Goal: Obtain resource: Download file/media

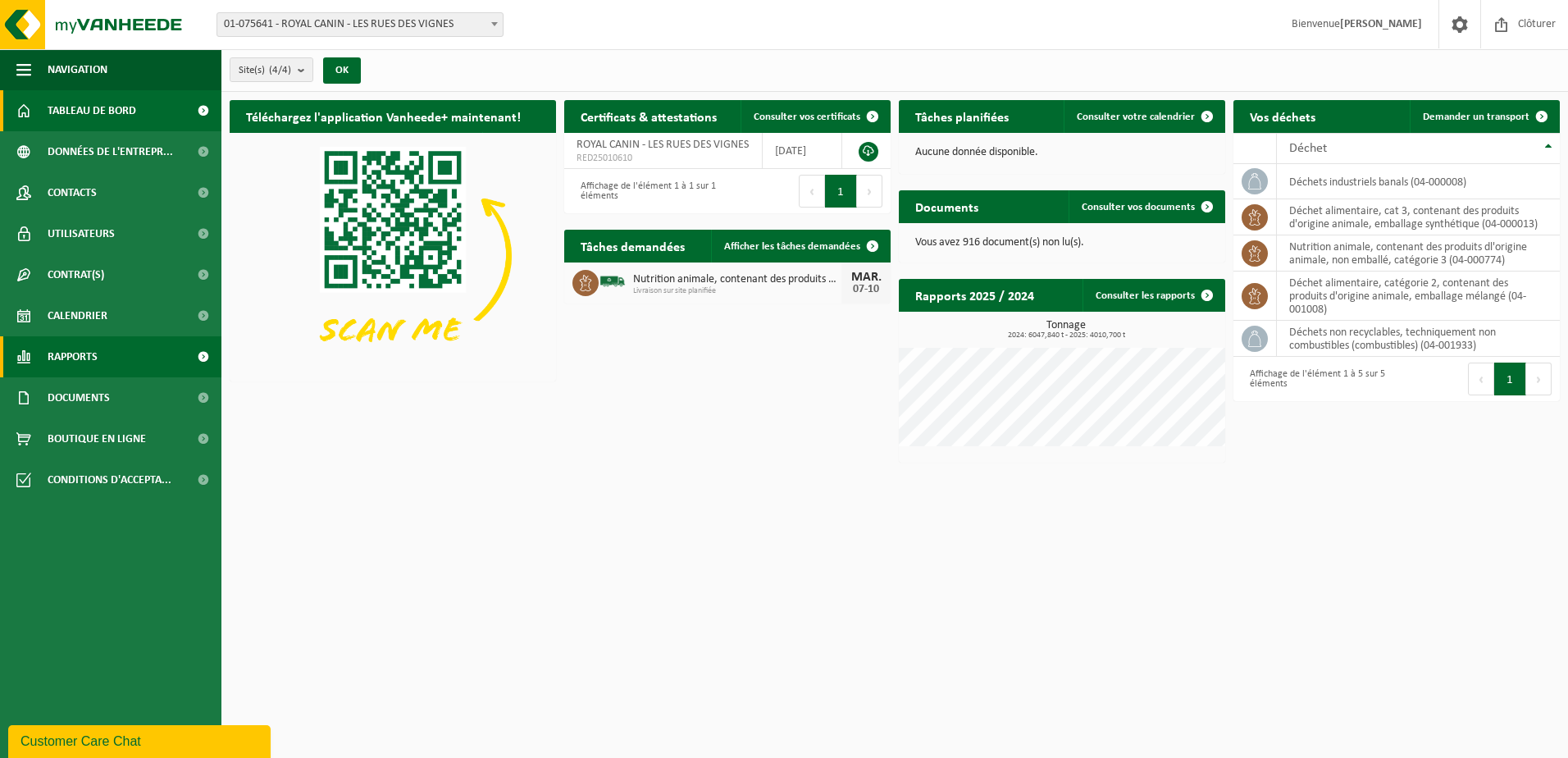
click at [156, 354] on link "Rapports" at bounding box center [111, 356] width 221 height 41
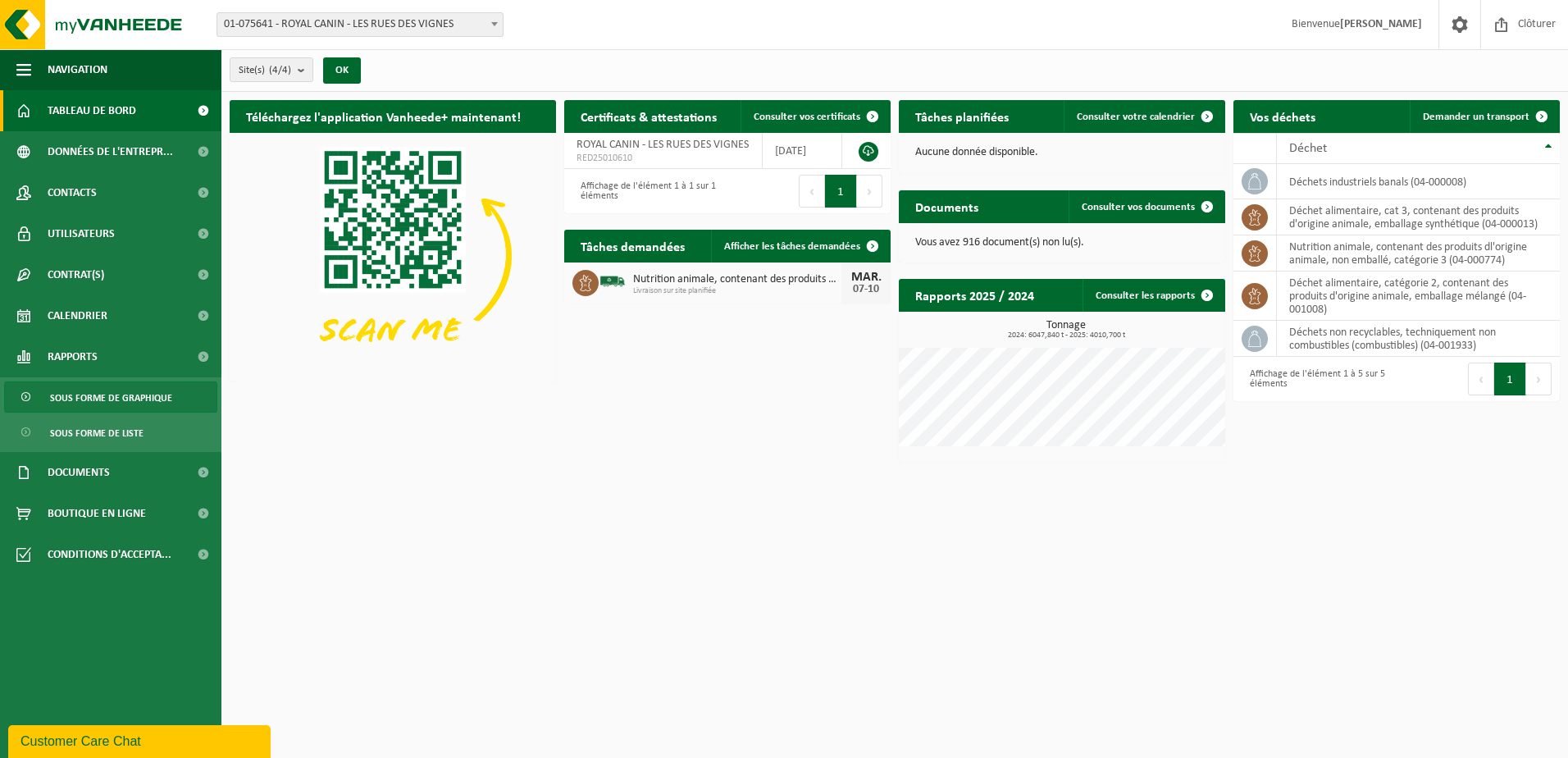
click at [151, 392] on span "Sous forme de graphique" at bounding box center [111, 397] width 122 height 31
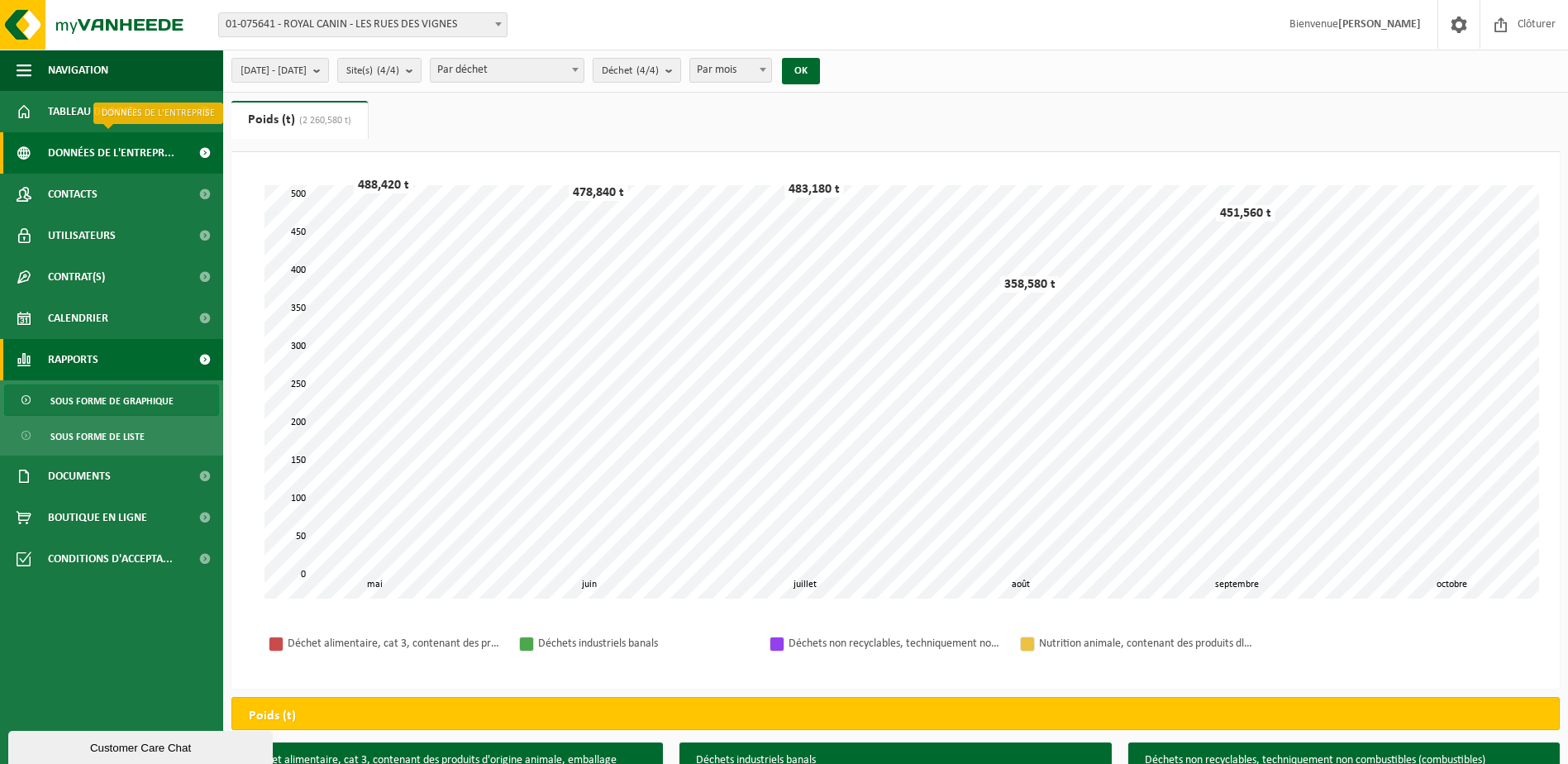
click at [148, 159] on span "Données de l'entrepr..." at bounding box center [110, 152] width 127 height 41
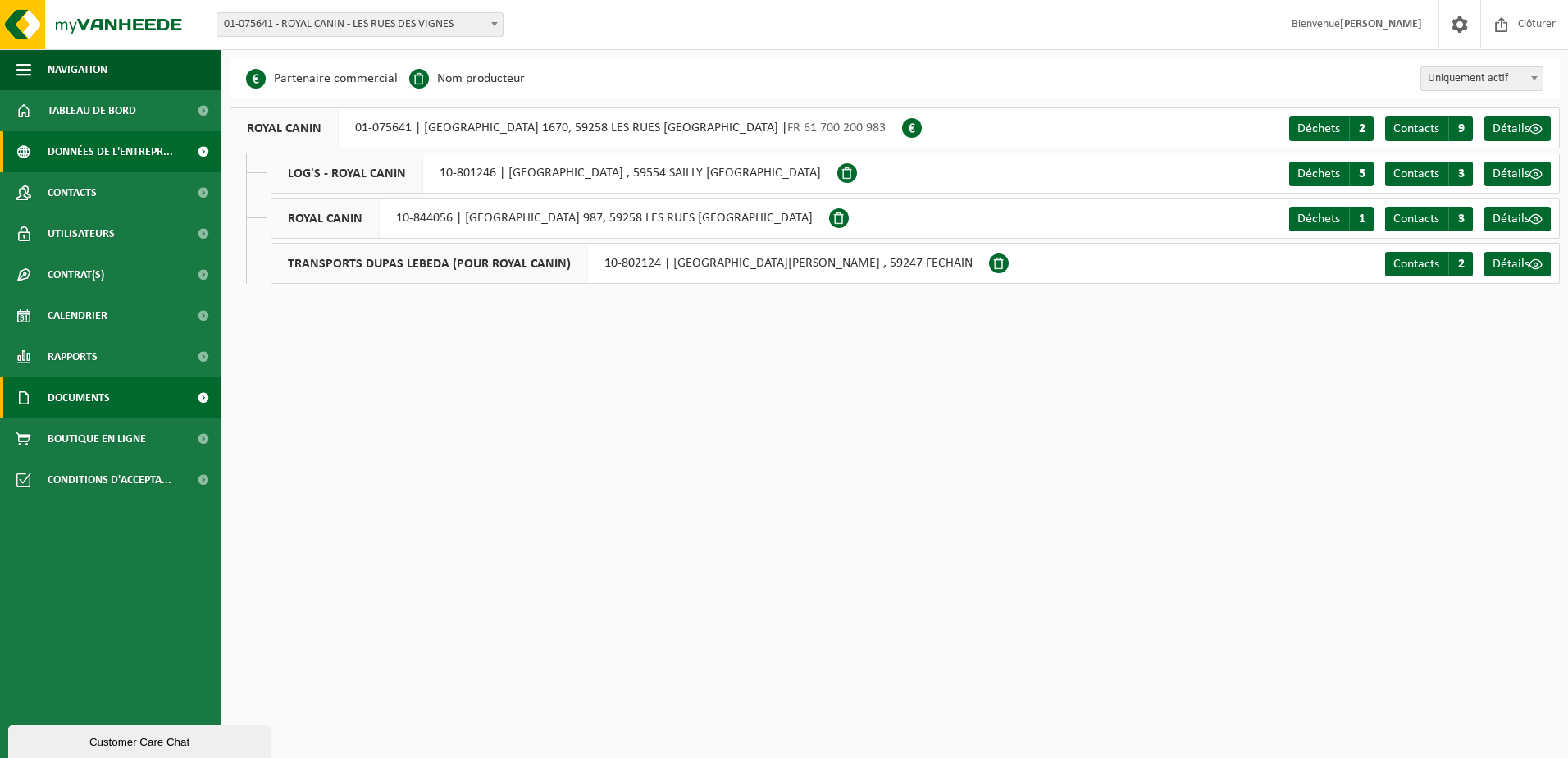
click at [146, 384] on link "Documents" at bounding box center [111, 397] width 221 height 41
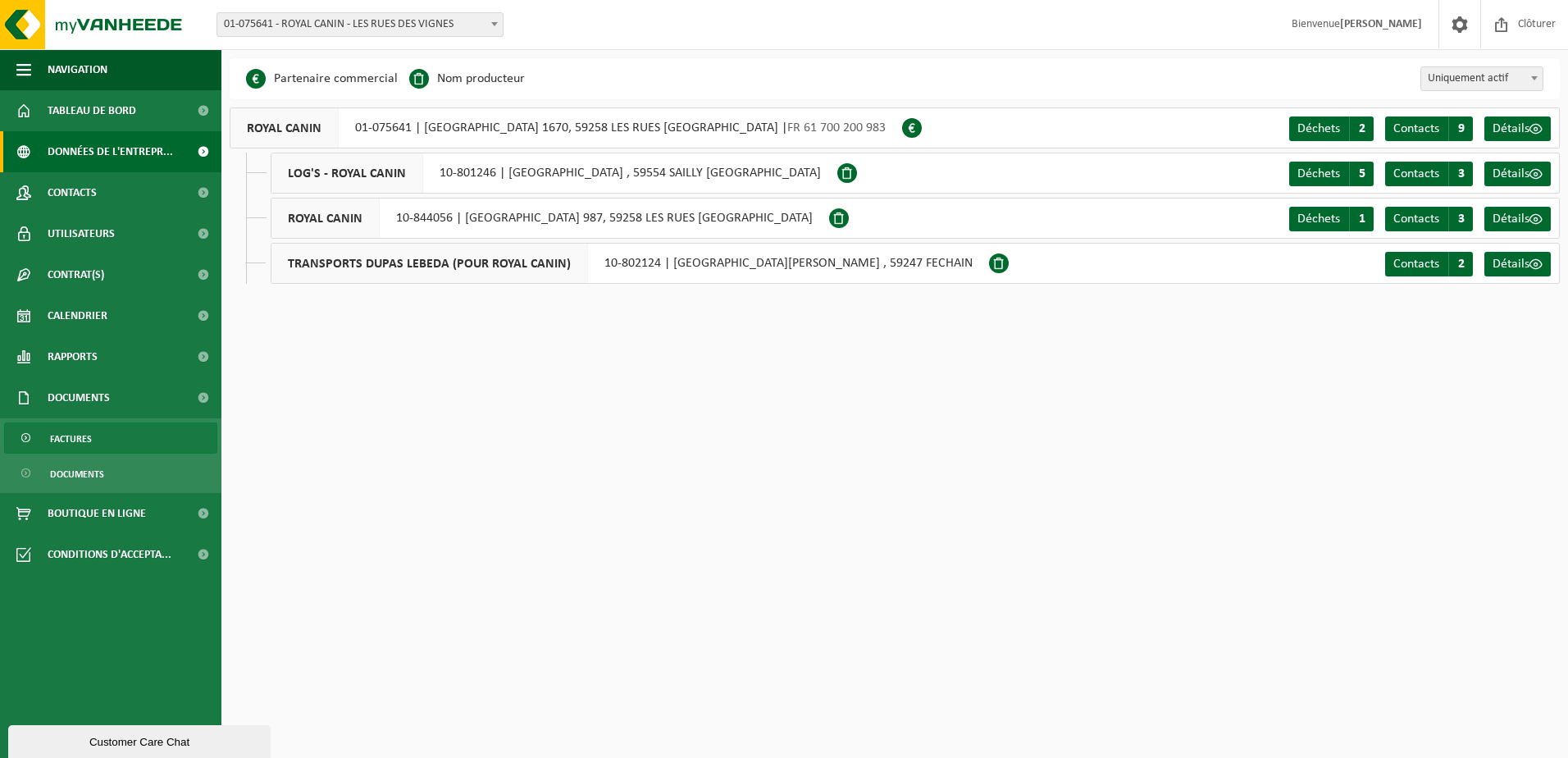
click at [99, 440] on link "Factures" at bounding box center [111, 438] width 213 height 31
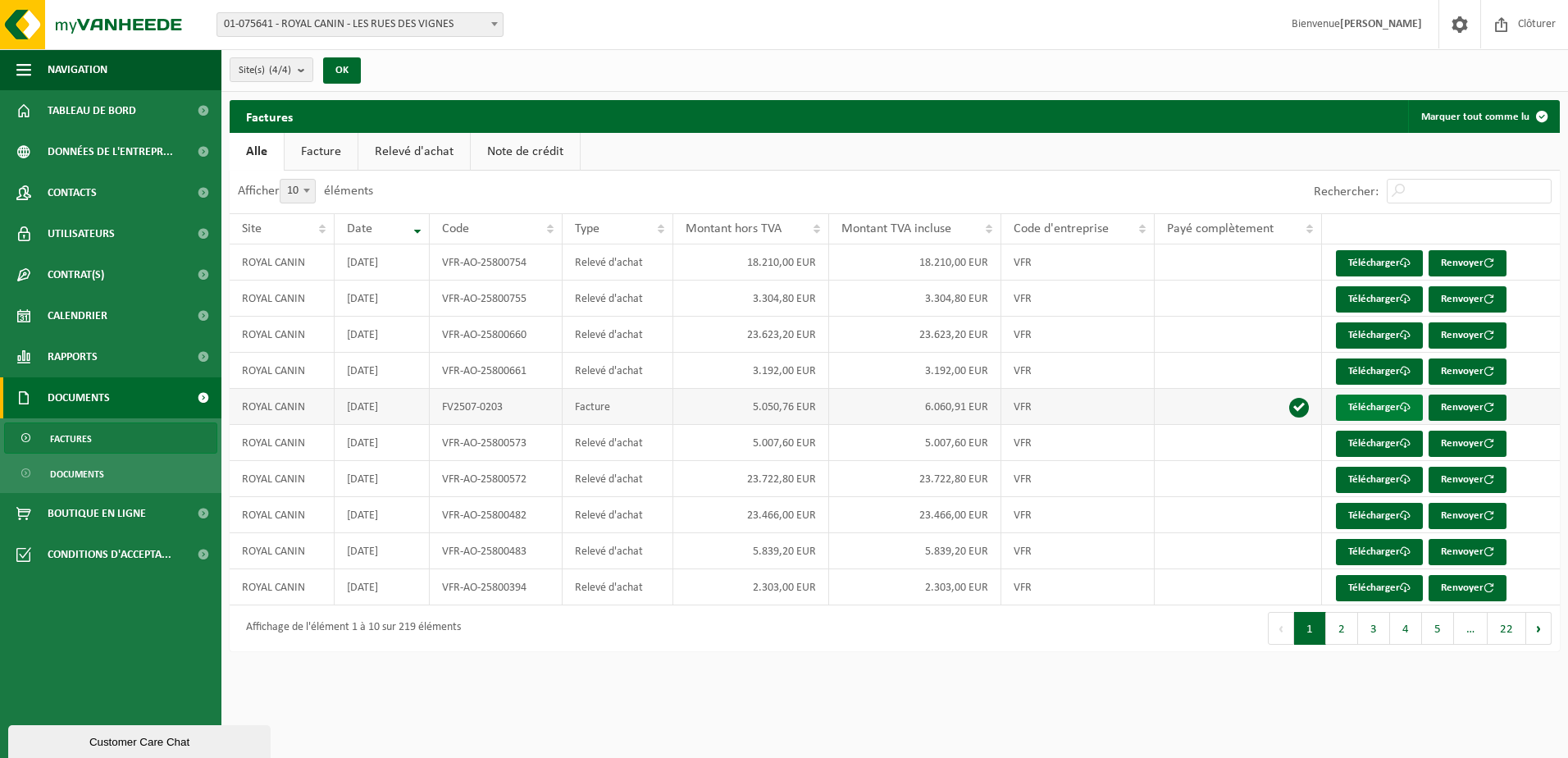
click at [1339, 407] on link "Télécharger" at bounding box center [1379, 408] width 87 height 26
click at [1338, 623] on button "2" at bounding box center [1342, 629] width 32 height 33
click at [1320, 624] on button "1" at bounding box center [1310, 629] width 32 height 33
click at [1347, 621] on button "2" at bounding box center [1342, 629] width 32 height 33
click at [1346, 592] on link "Télécharger" at bounding box center [1379, 588] width 87 height 26
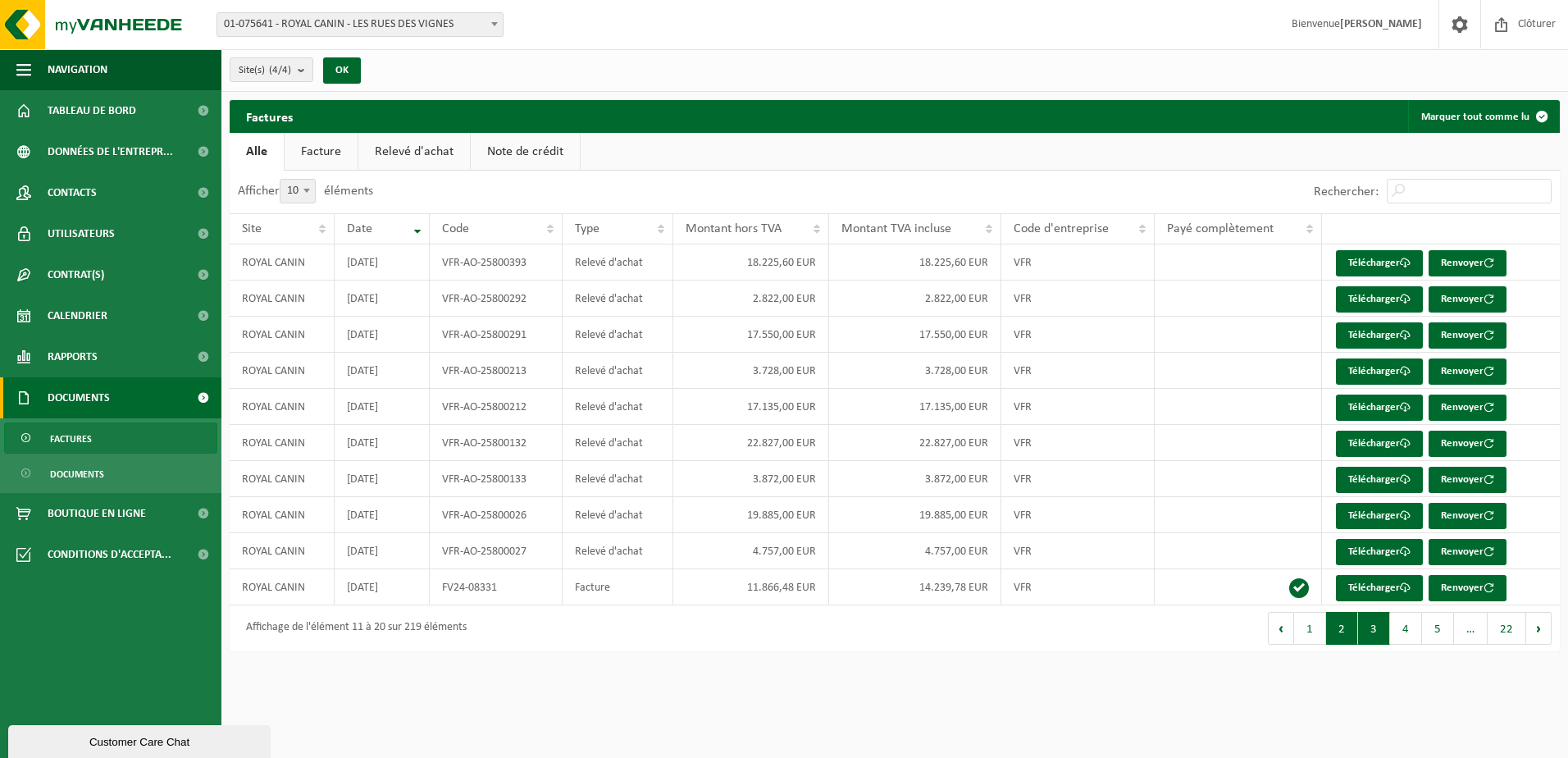
click at [1380, 618] on button "3" at bounding box center [1373, 629] width 32 height 33
click at [1362, 404] on link "Télécharger" at bounding box center [1379, 408] width 87 height 26
click at [1378, 515] on link "Télécharger" at bounding box center [1379, 516] width 87 height 26
click at [1407, 640] on button "4" at bounding box center [1406, 629] width 32 height 33
click at [1440, 635] on button "5" at bounding box center [1438, 629] width 32 height 33
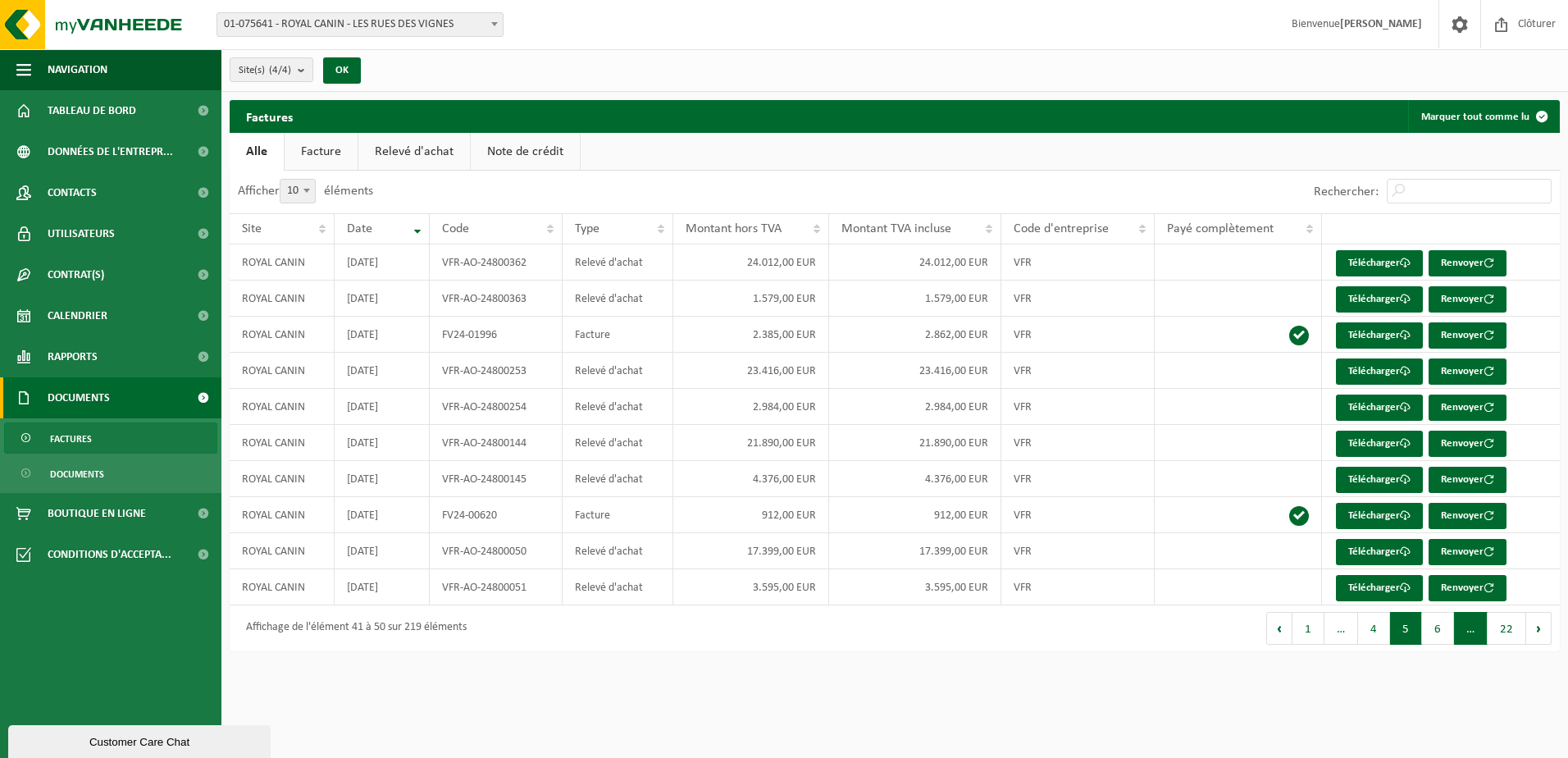
click at [1474, 636] on span "…" at bounding box center [1471, 629] width 34 height 33
click at [1443, 630] on button "6" at bounding box center [1438, 629] width 32 height 33
click at [1380, 631] on button "5" at bounding box center [1373, 629] width 32 height 33
click at [84, 465] on span "Documents" at bounding box center [77, 474] width 54 height 31
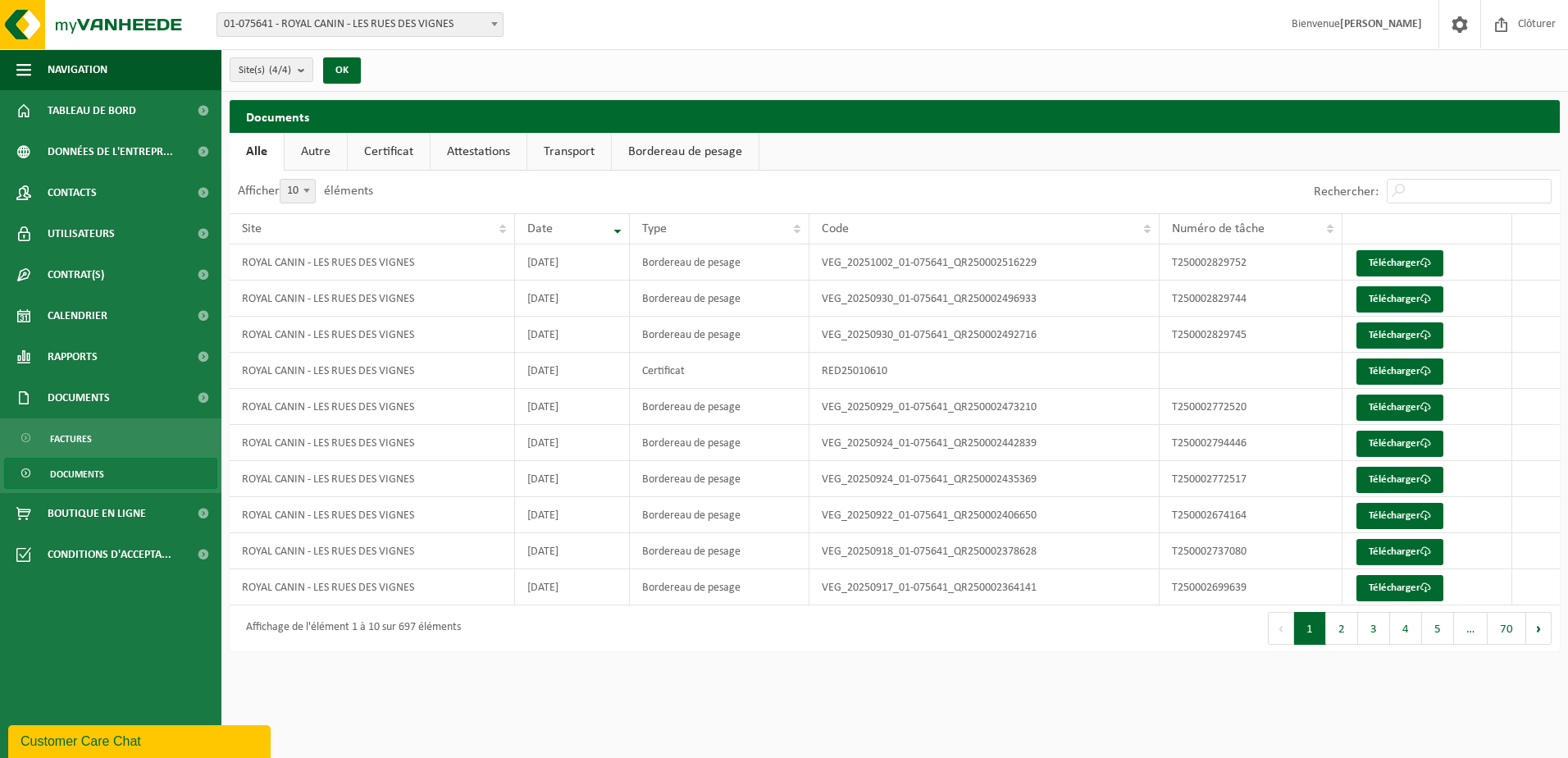
click at [658, 152] on link "Bordereau de pesage" at bounding box center [685, 152] width 146 height 38
click at [1385, 260] on link "Télécharger" at bounding box center [1400, 264] width 87 height 26
click at [572, 149] on link "Transport" at bounding box center [568, 152] width 84 height 38
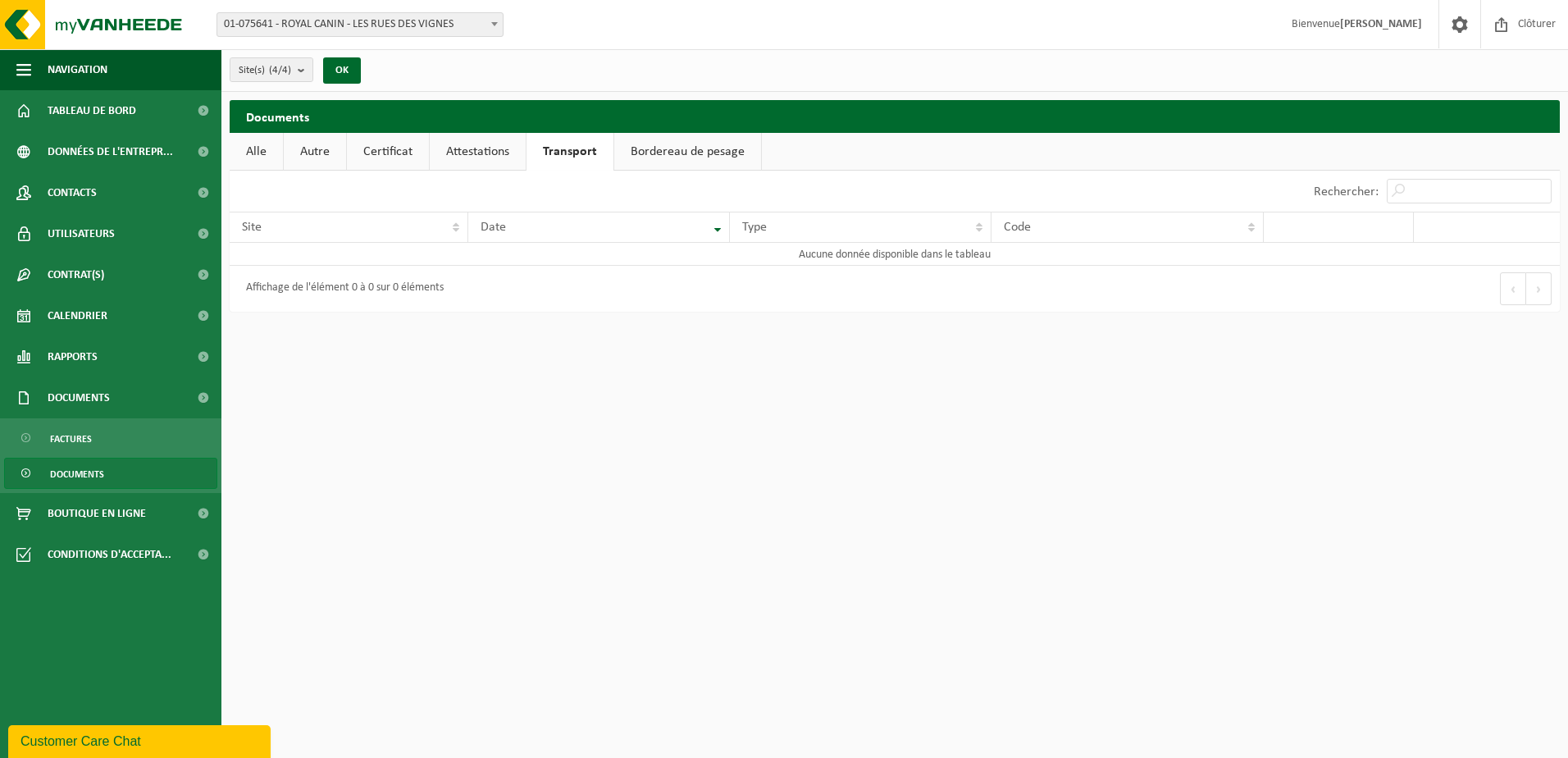
click at [501, 146] on link "Attestations" at bounding box center [478, 152] width 96 height 38
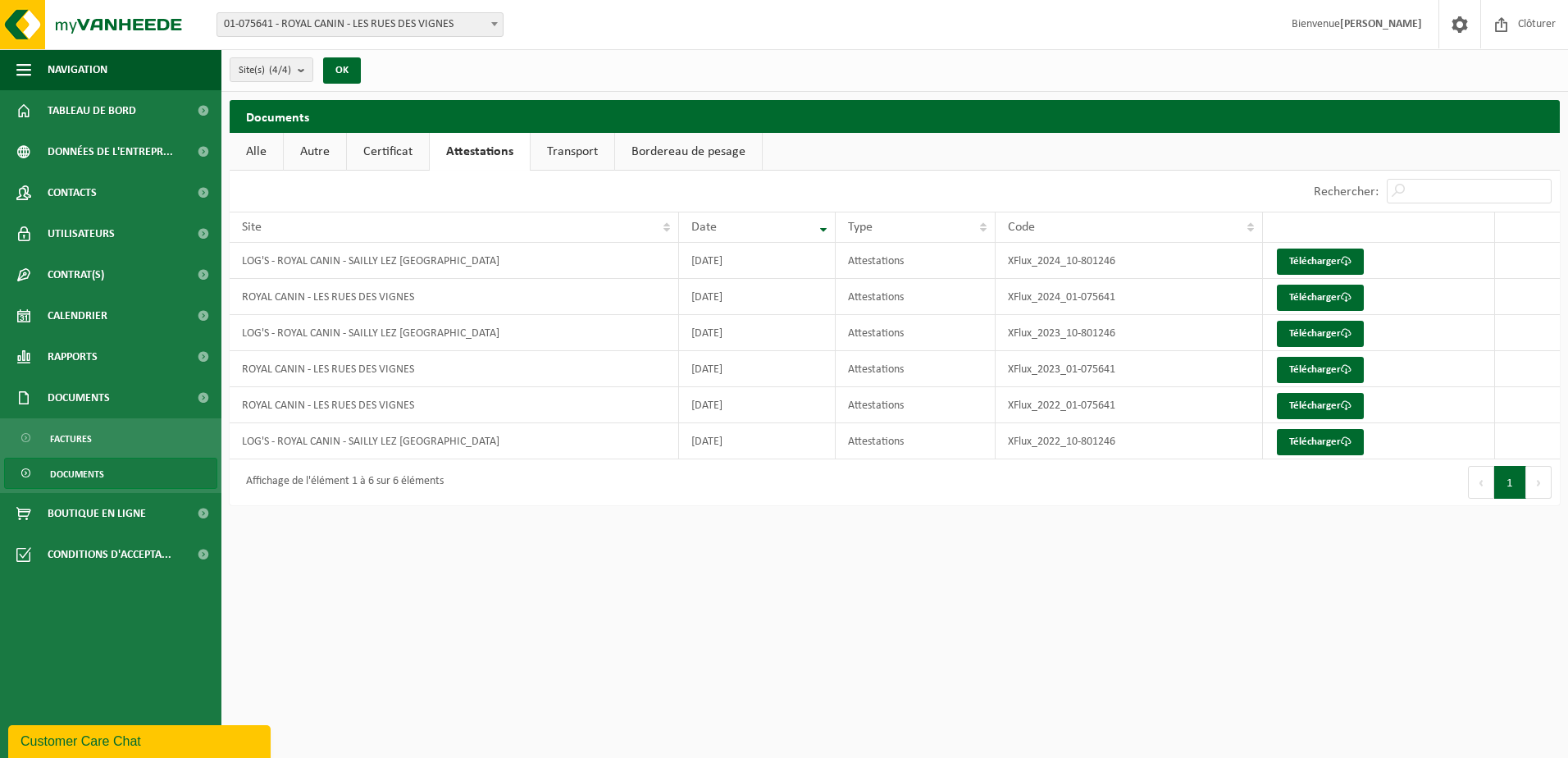
click at [410, 164] on link "Certificat" at bounding box center [387, 152] width 82 height 38
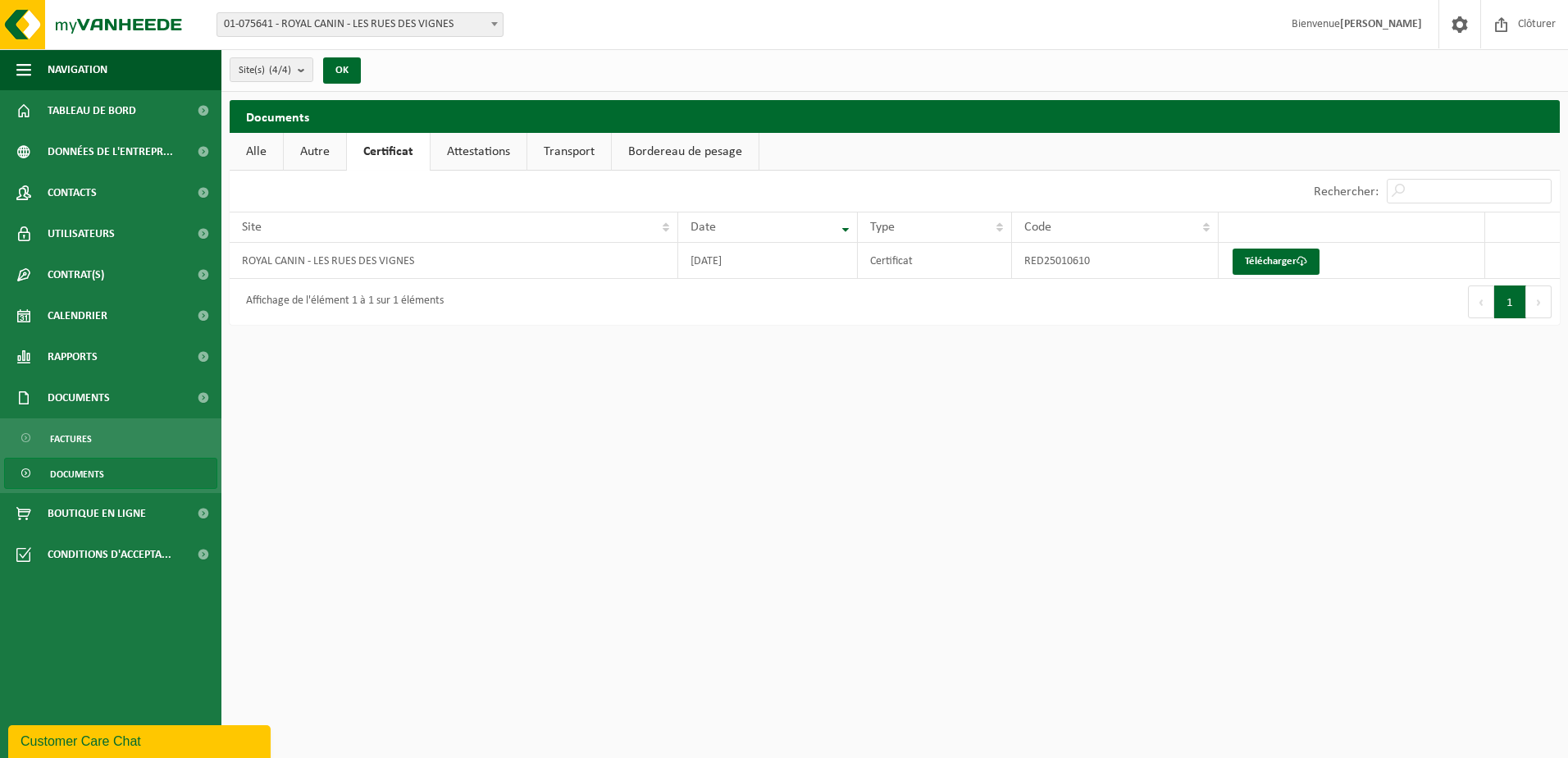
click at [342, 167] on link "Autre" at bounding box center [315, 152] width 62 height 38
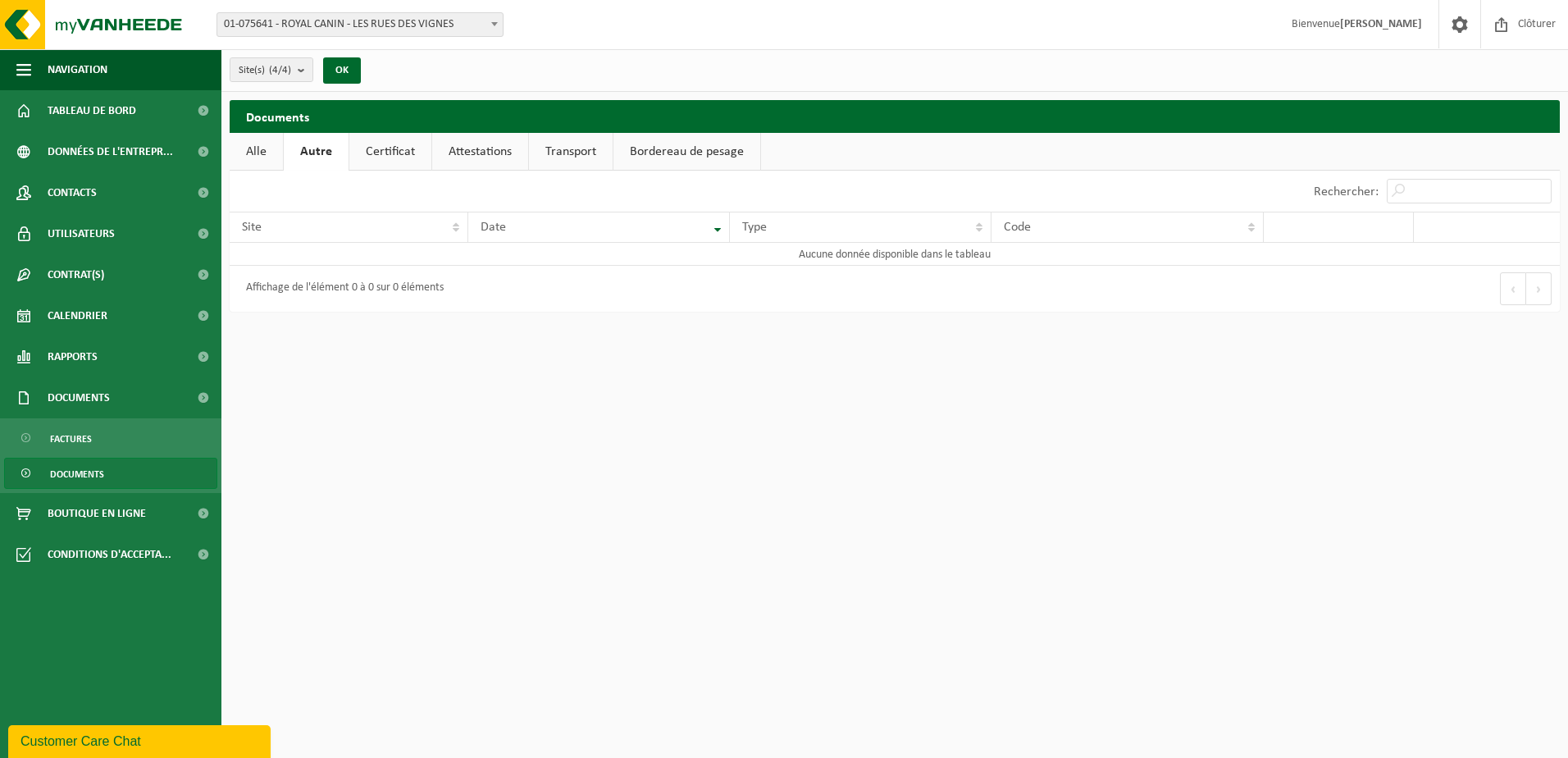
click at [281, 149] on link "Alle" at bounding box center [256, 152] width 53 height 38
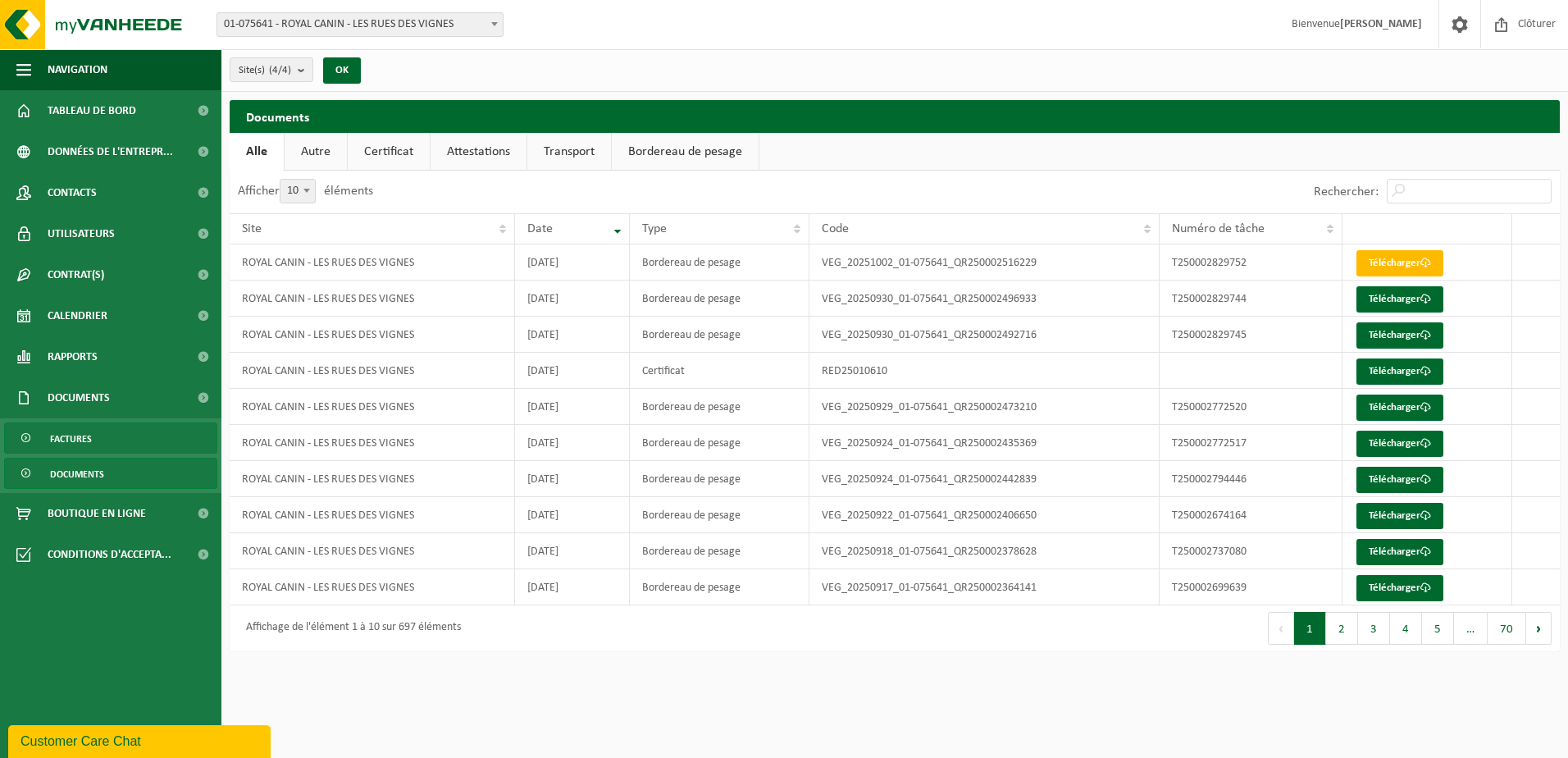
click at [98, 429] on link "Factures" at bounding box center [111, 438] width 213 height 31
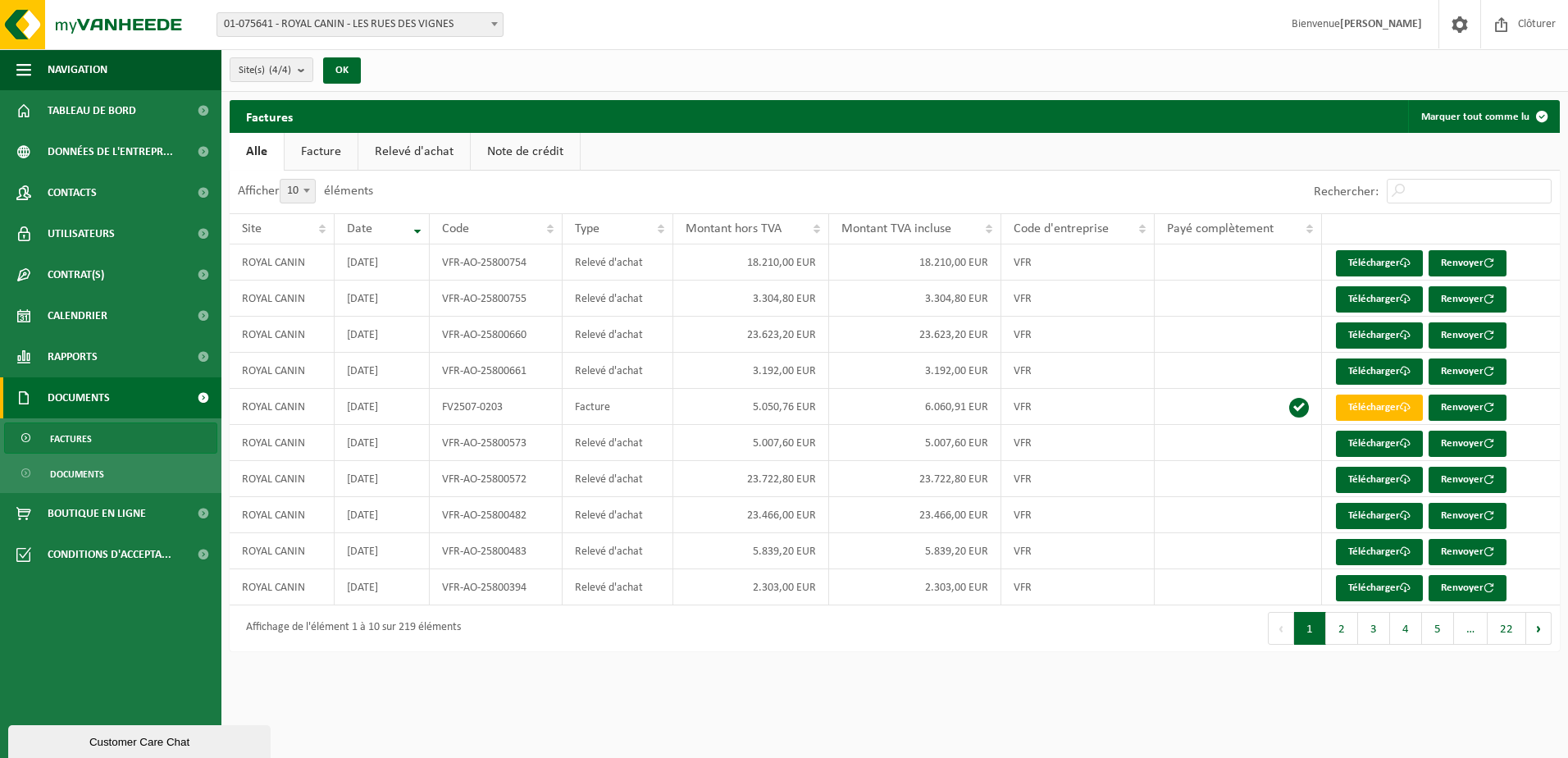
click at [308, 156] on link "Facture" at bounding box center [320, 152] width 73 height 38
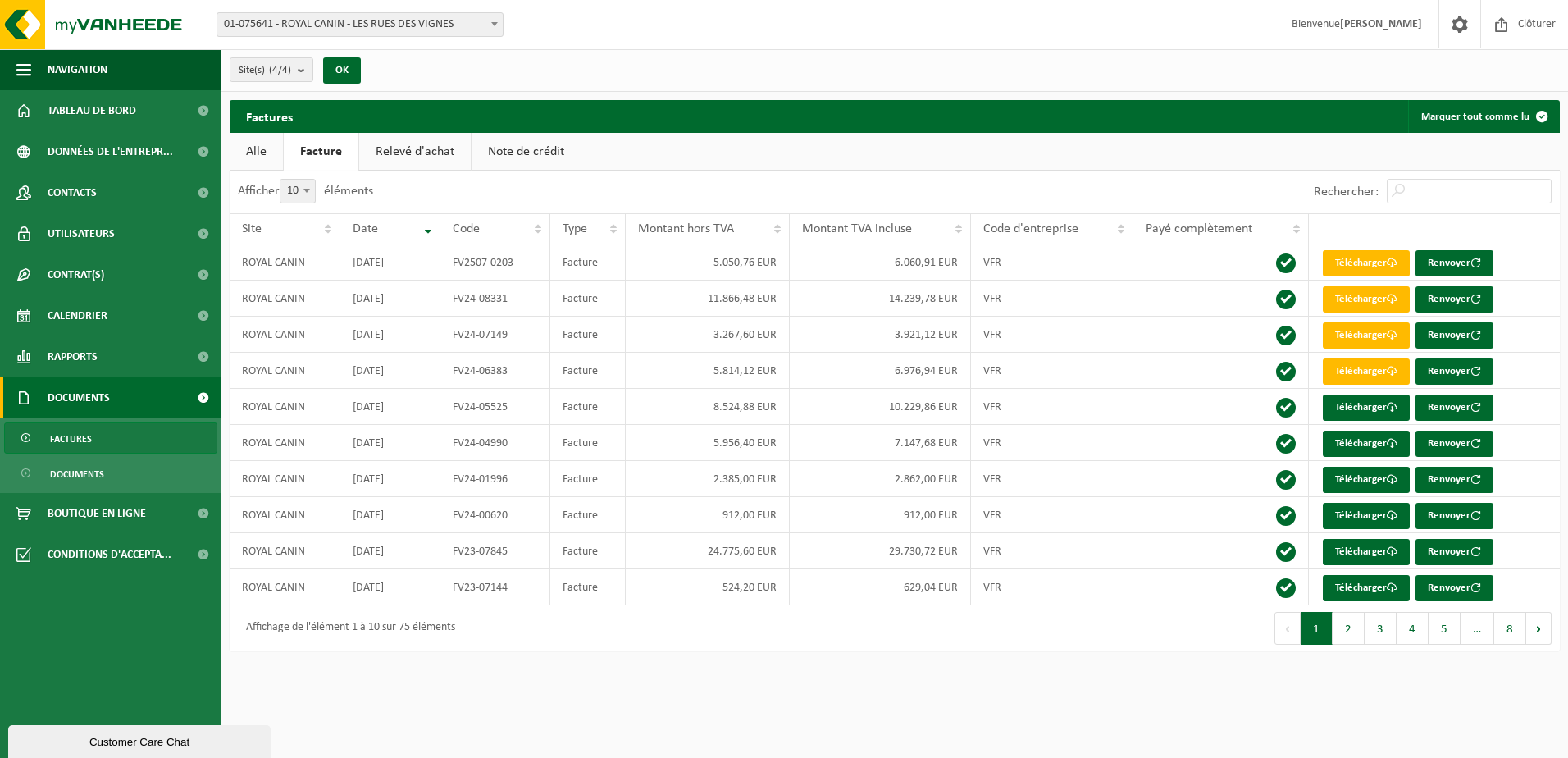
click at [521, 164] on link "Note de crédit" at bounding box center [525, 152] width 109 height 38
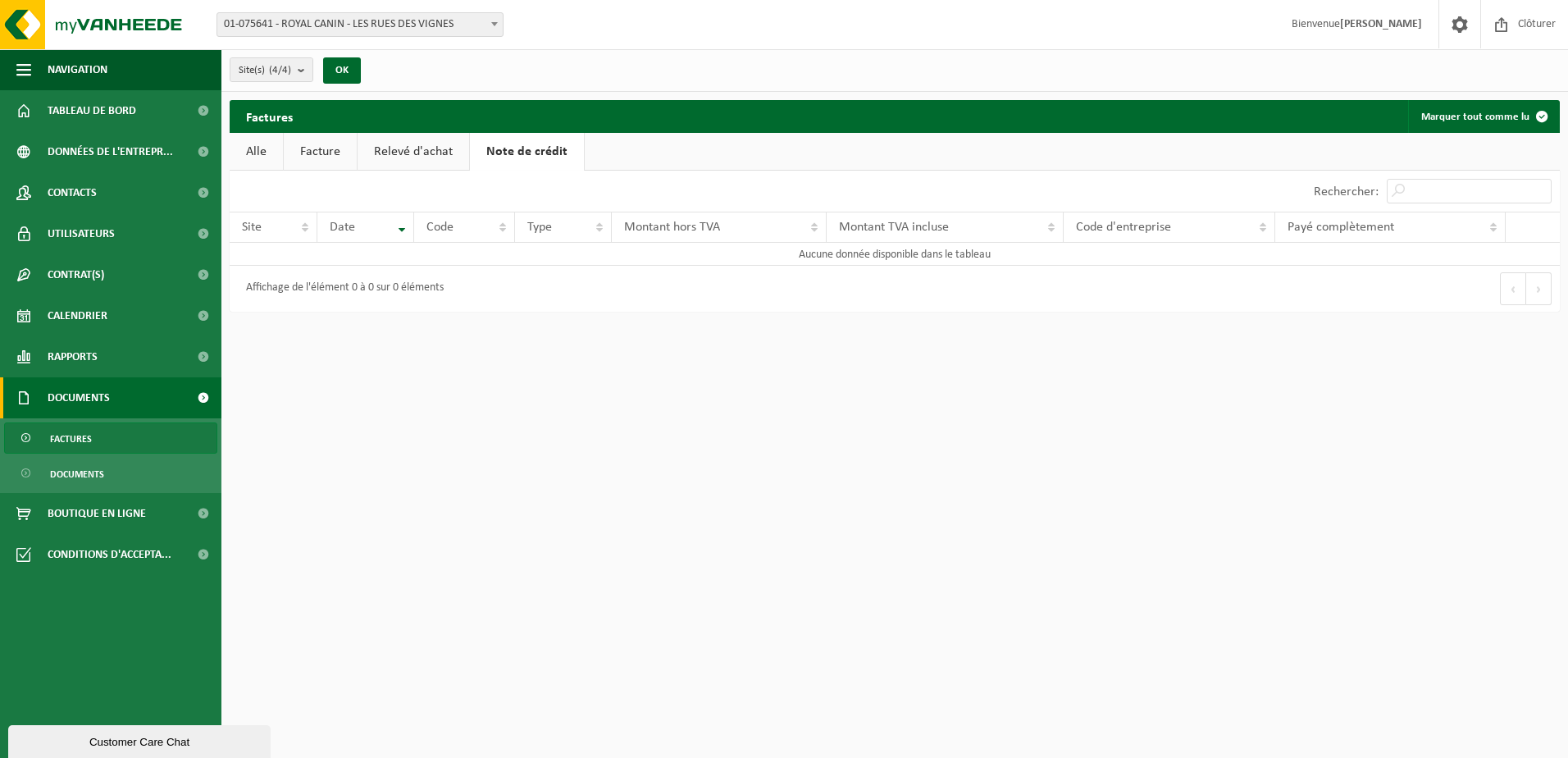
click at [439, 158] on link "Relevé d'achat" at bounding box center [413, 152] width 111 height 38
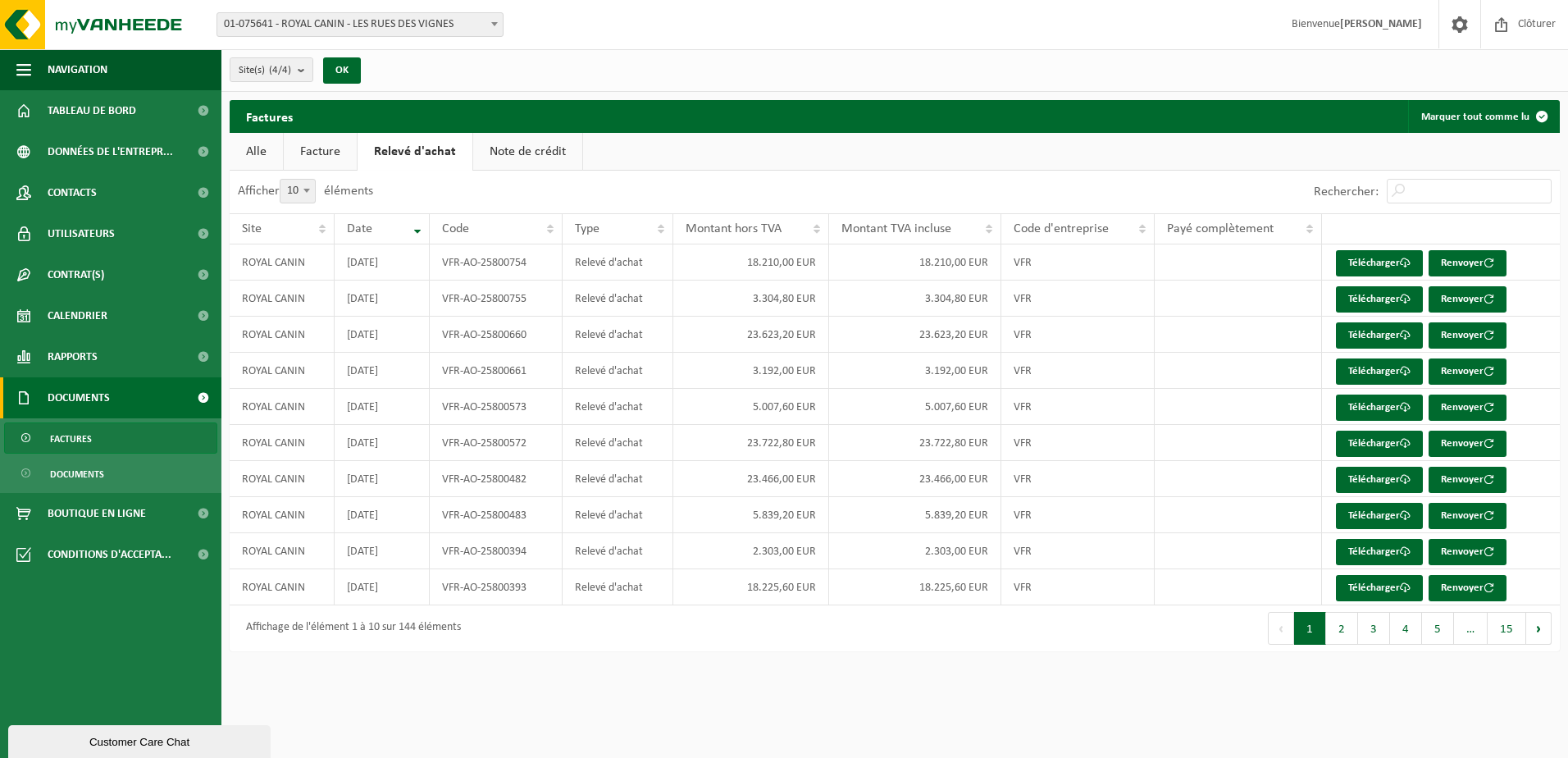
click at [340, 141] on link "Facture" at bounding box center [319, 152] width 73 height 38
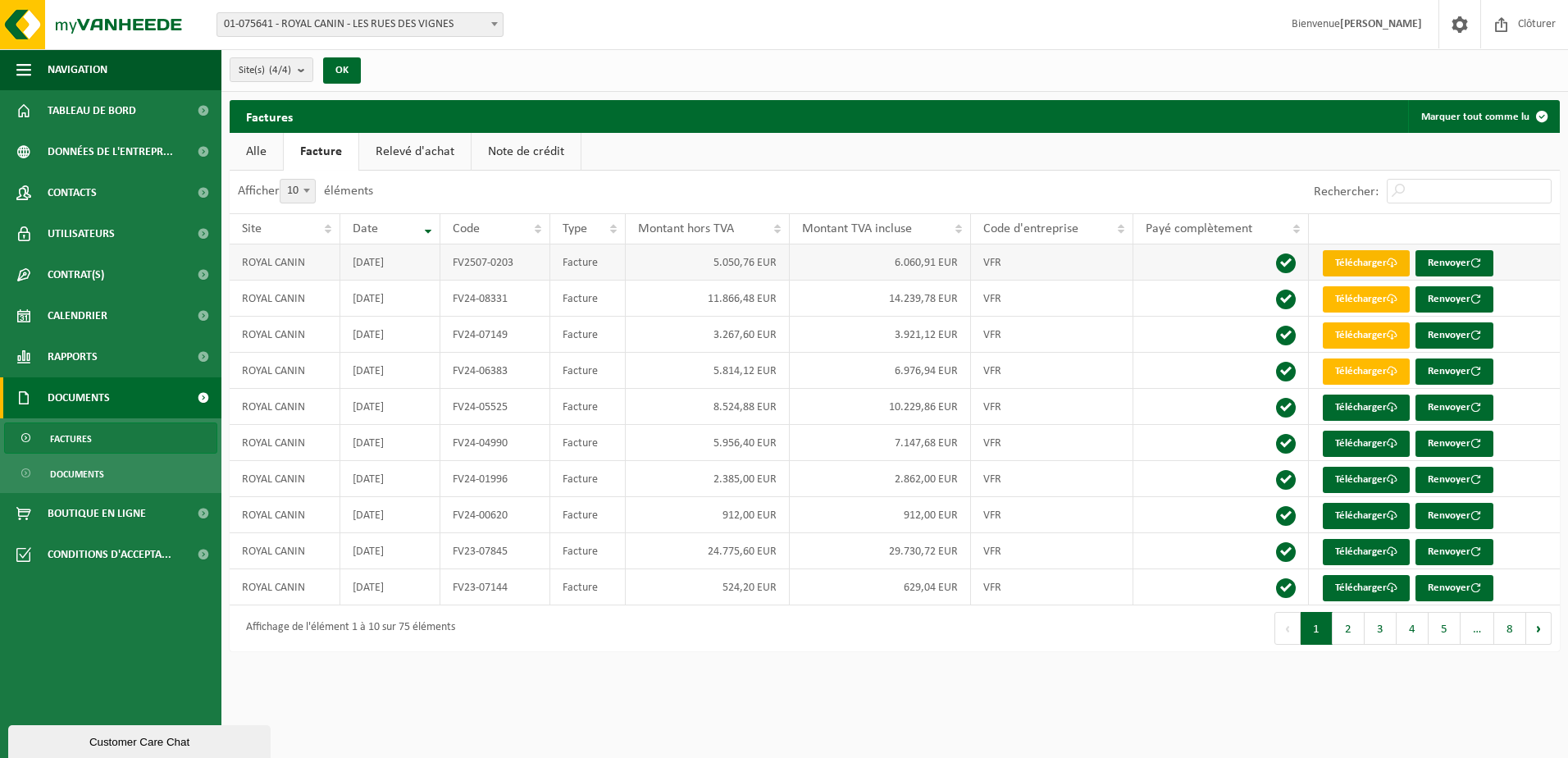
click at [1360, 269] on link "Télécharger" at bounding box center [1366, 264] width 87 height 26
click at [905, 195] on div "Rechercher:" at bounding box center [1227, 192] width 665 height 43
click at [1358, 619] on button "2" at bounding box center [1349, 629] width 32 height 33
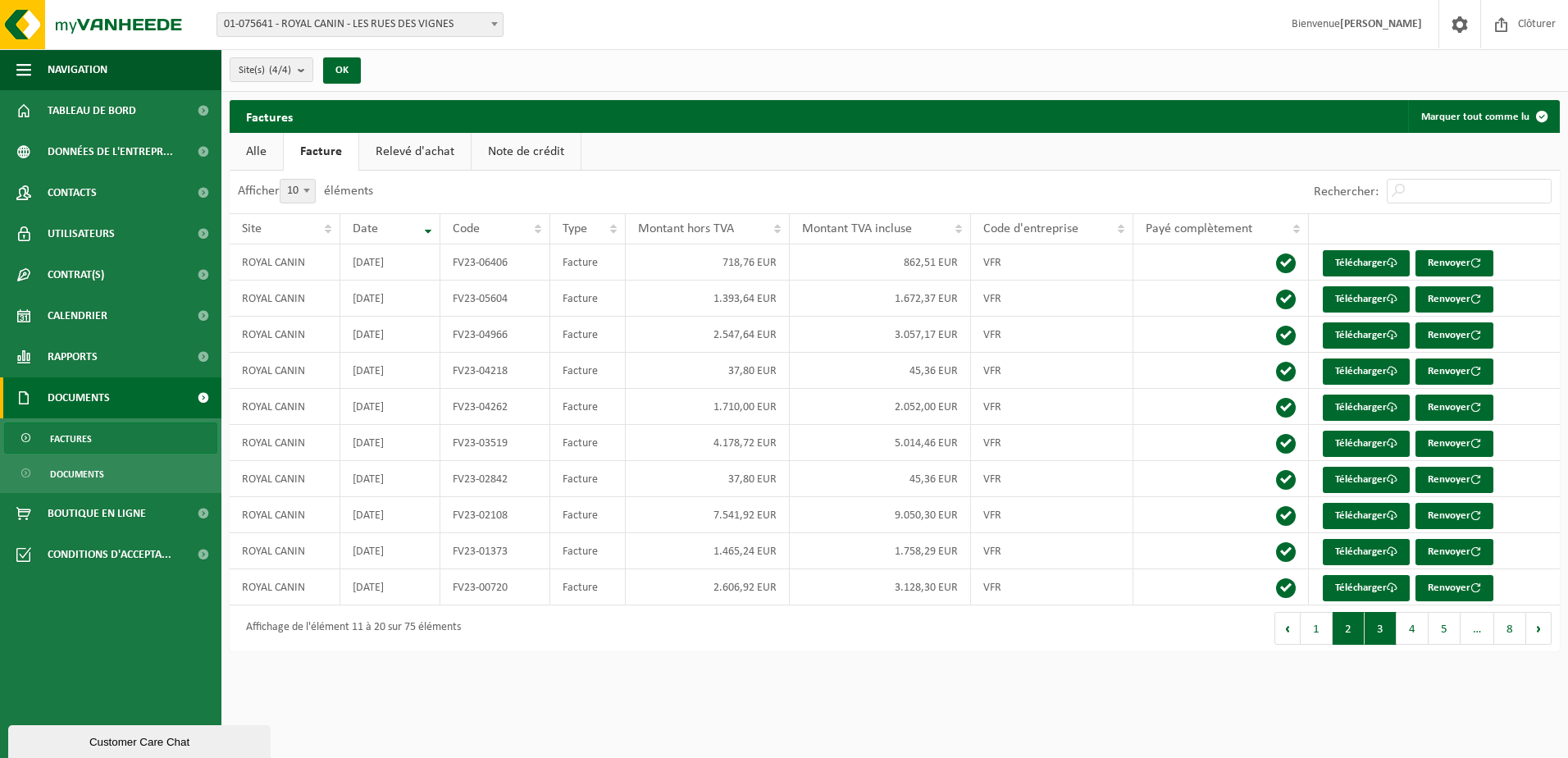
click at [1376, 626] on button "3" at bounding box center [1380, 629] width 32 height 33
click at [1354, 625] on button "2" at bounding box center [1349, 629] width 32 height 33
click at [1376, 630] on button "3" at bounding box center [1380, 629] width 32 height 33
click at [1416, 628] on button "4" at bounding box center [1412, 629] width 32 height 33
click at [74, 370] on span "Rapports" at bounding box center [72, 356] width 50 height 41
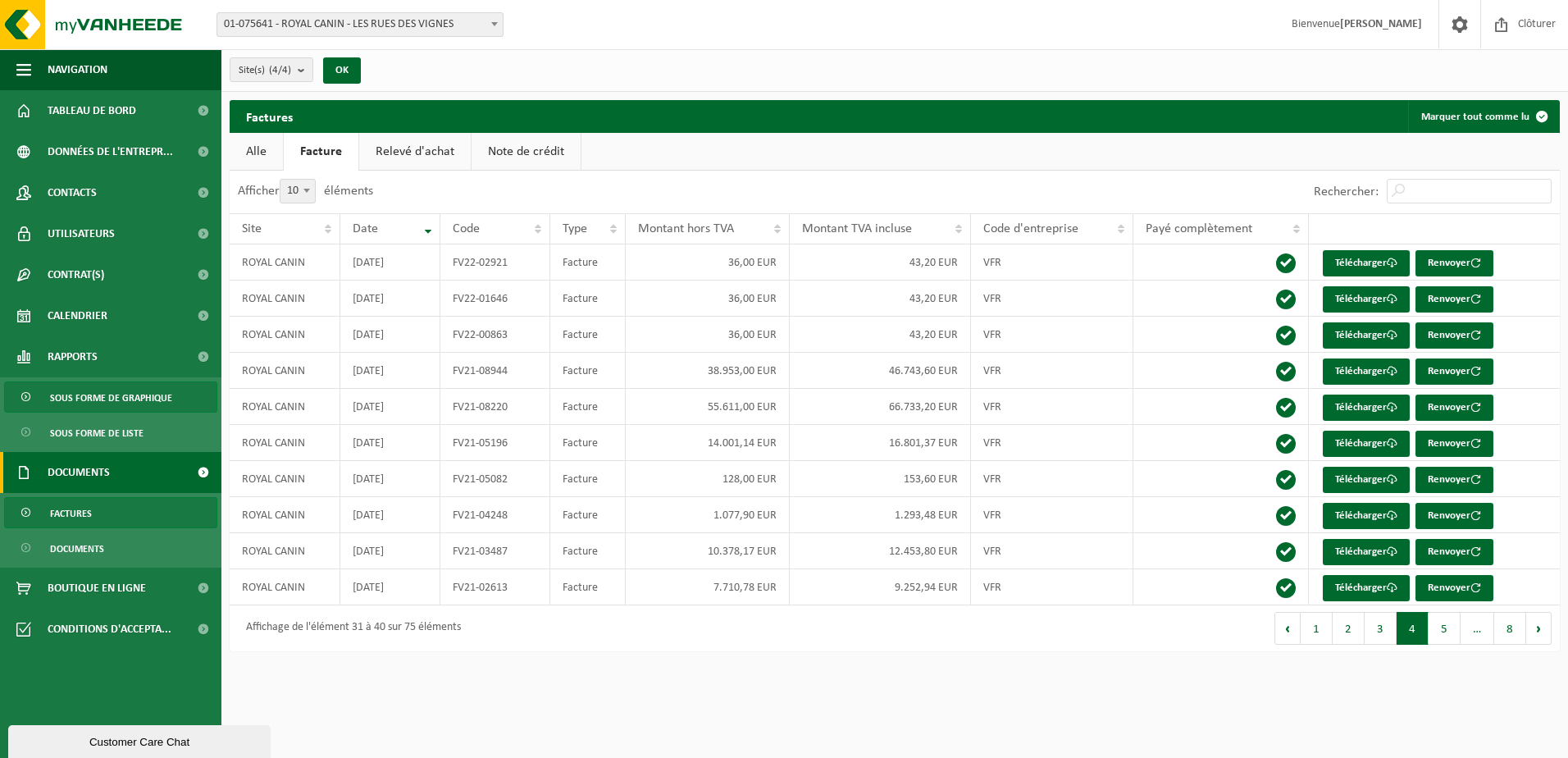
click at [78, 393] on span "Sous forme de graphique" at bounding box center [111, 397] width 122 height 31
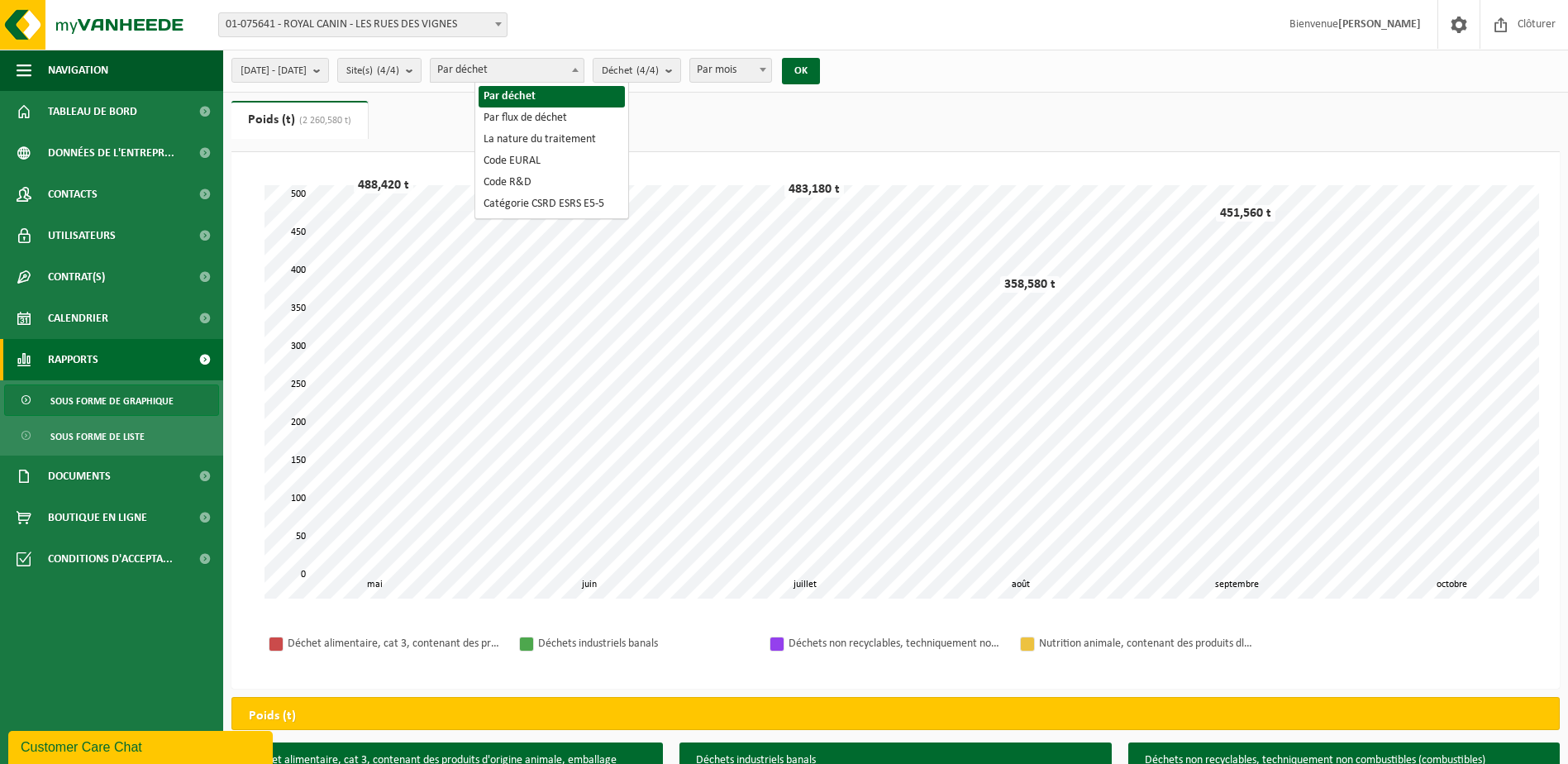
click at [584, 70] on span at bounding box center [574, 70] width 16 height 22
click at [645, 113] on ul "Poids (t) (2 260,580 t) Volume (m³)" at bounding box center [895, 127] width 1328 height 51
click at [584, 76] on span "Par déchet" at bounding box center [506, 70] width 153 height 23
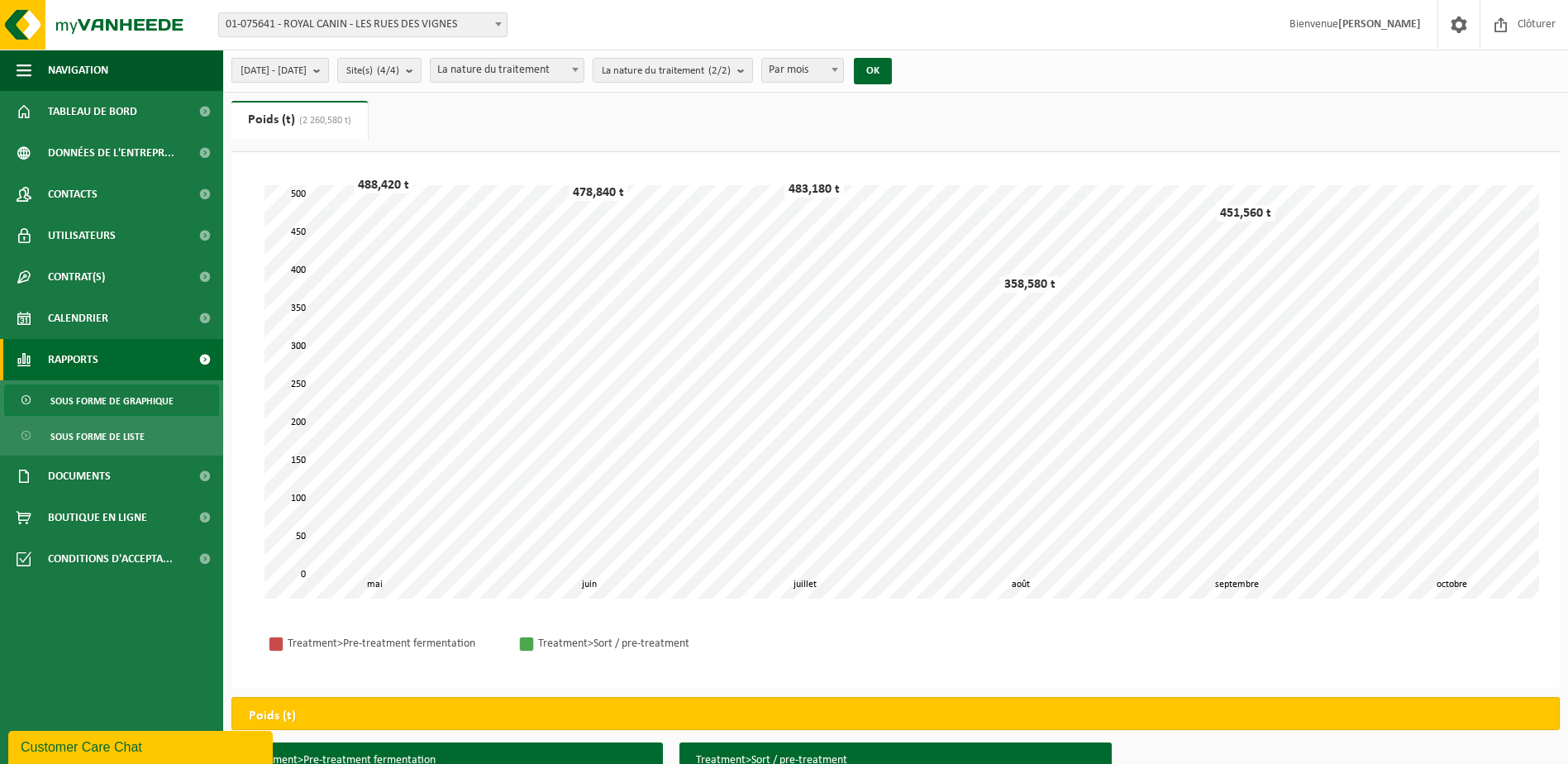
click at [328, 71] on b "submit" at bounding box center [321, 70] width 15 height 23
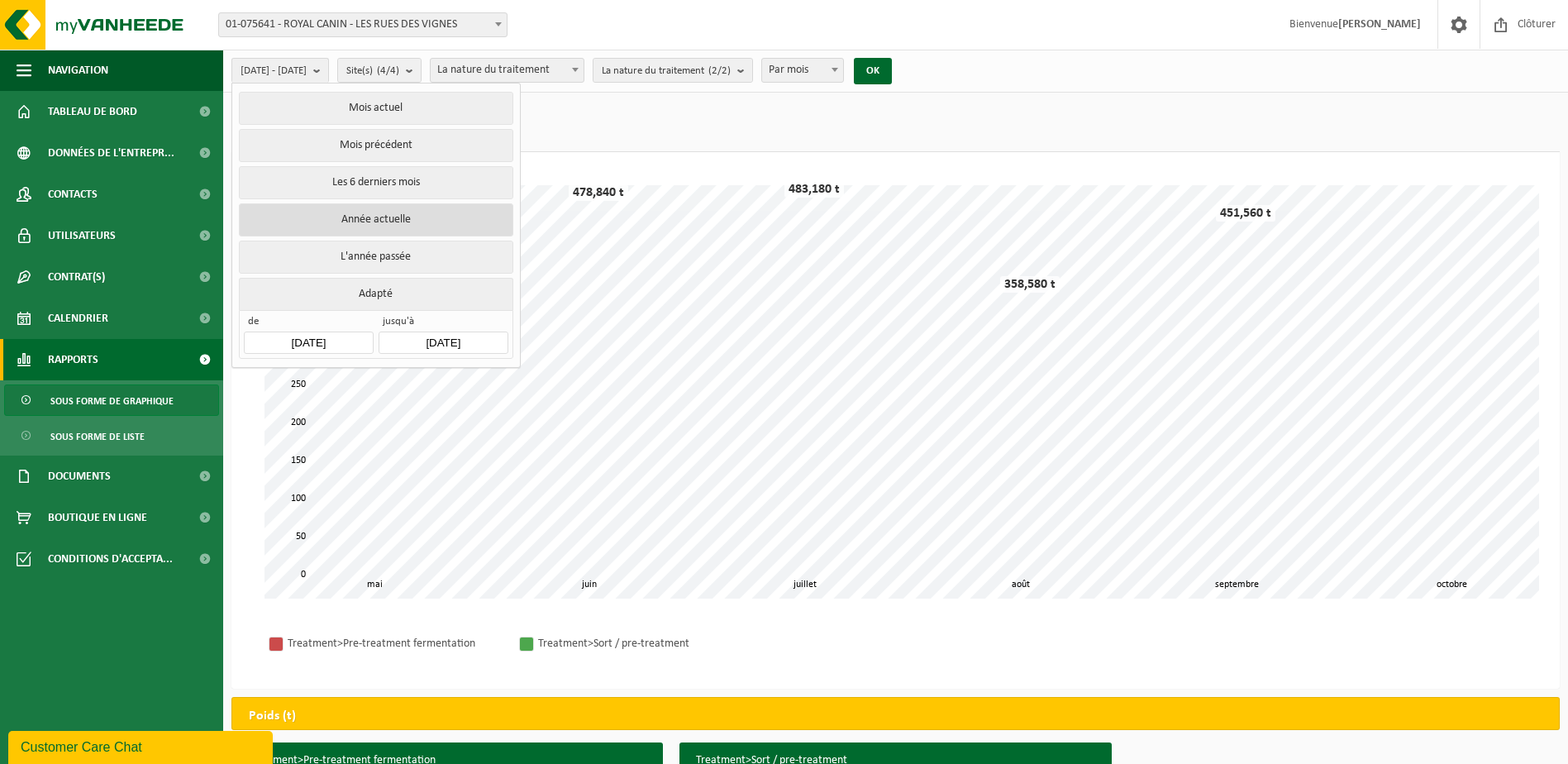
click at [385, 221] on button "Année actuelle" at bounding box center [375, 220] width 273 height 33
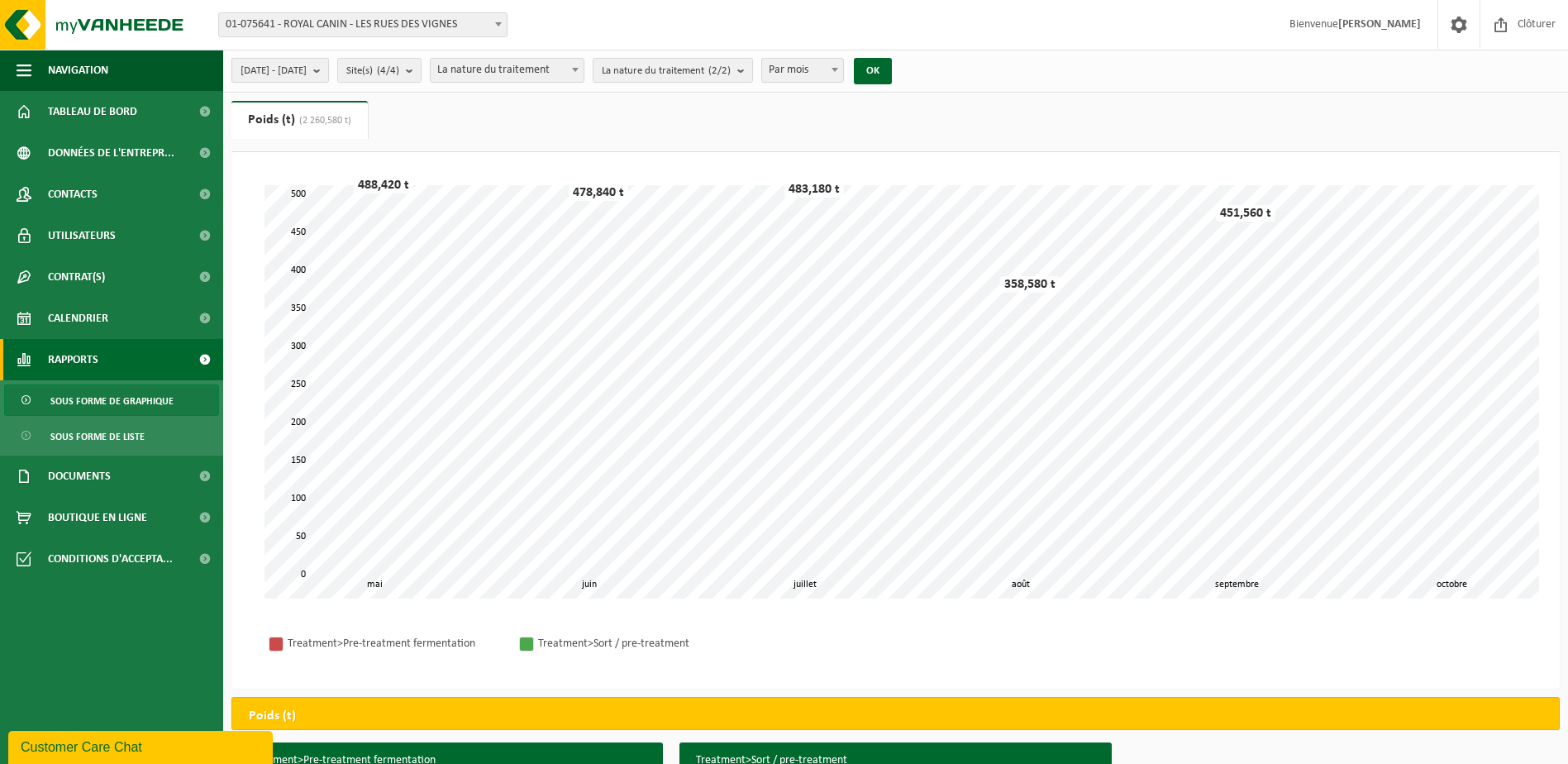
click at [328, 72] on button "2025-01-01 - 2025-10-03" at bounding box center [280, 70] width 97 height 25
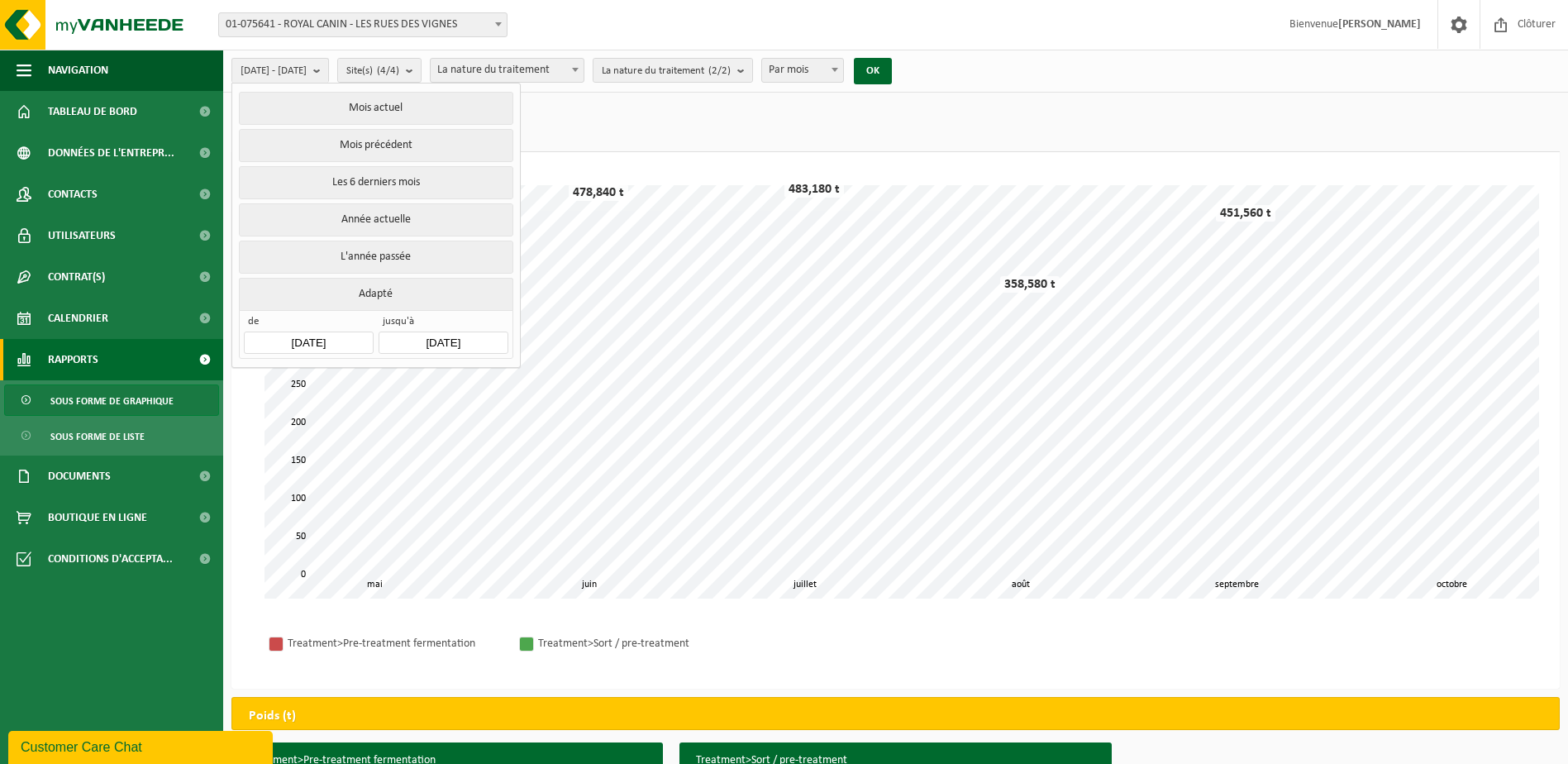
click at [576, 111] on ul "Poids (t) (2 260,580 t) Volume (m³)" at bounding box center [895, 127] width 1328 height 51
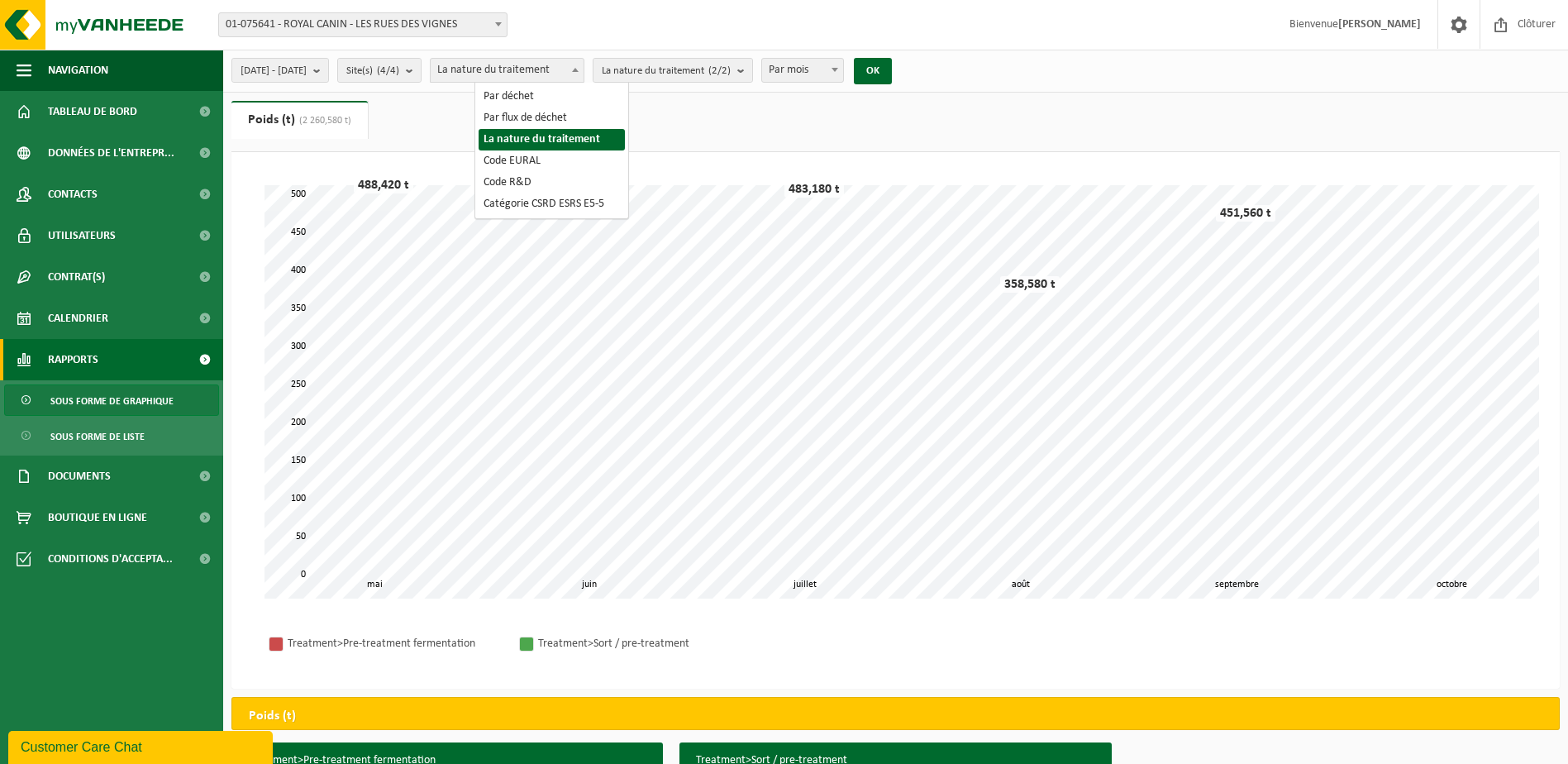
click at [585, 58] on span "La nature du traitement" at bounding box center [506, 70] width 154 height 25
select select "1"
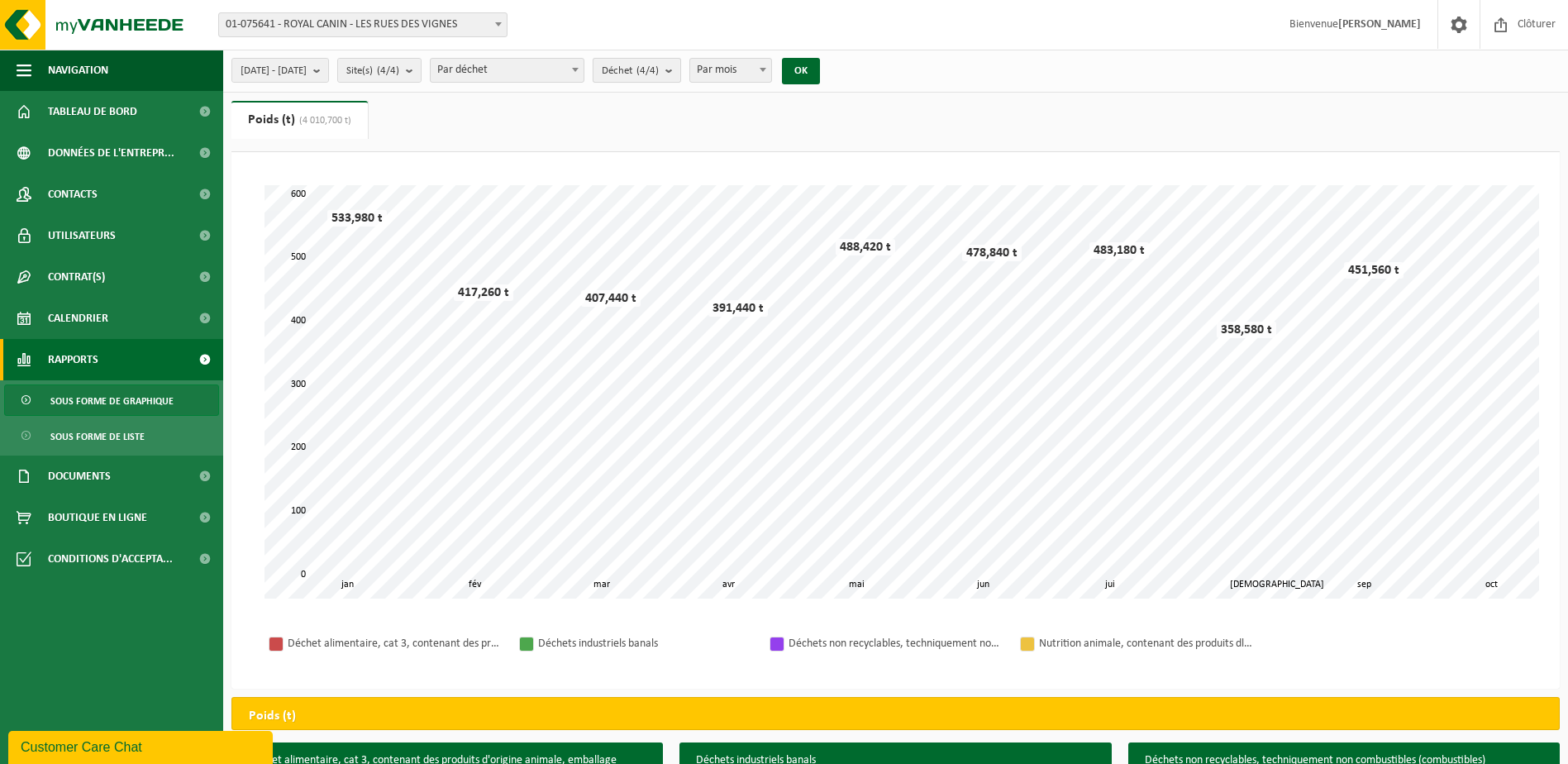
click at [659, 71] on span "Déchet (4/4)" at bounding box center [630, 71] width 57 height 25
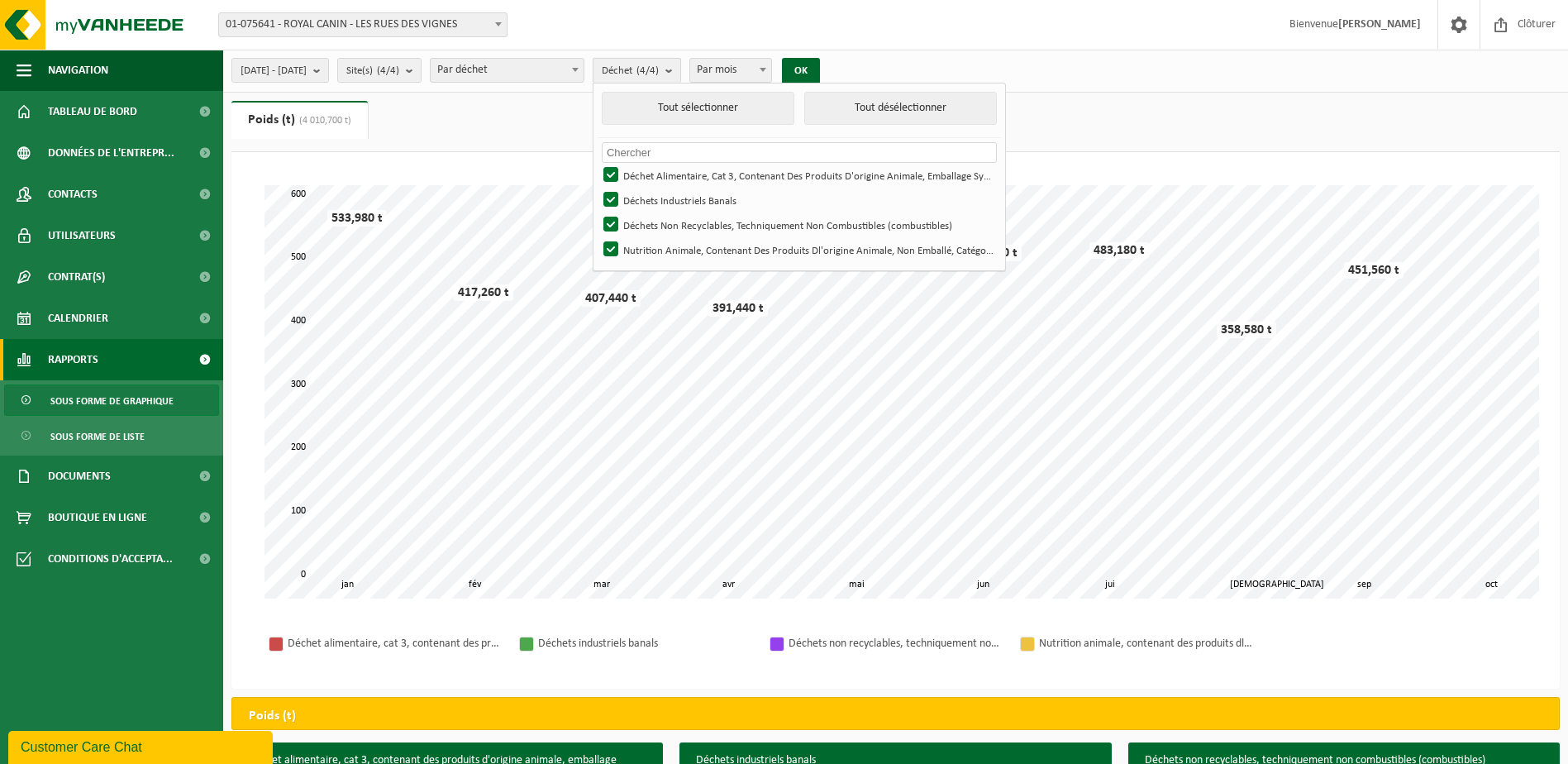
click at [659, 71] on span "Déchet (4/4)" at bounding box center [630, 71] width 57 height 25
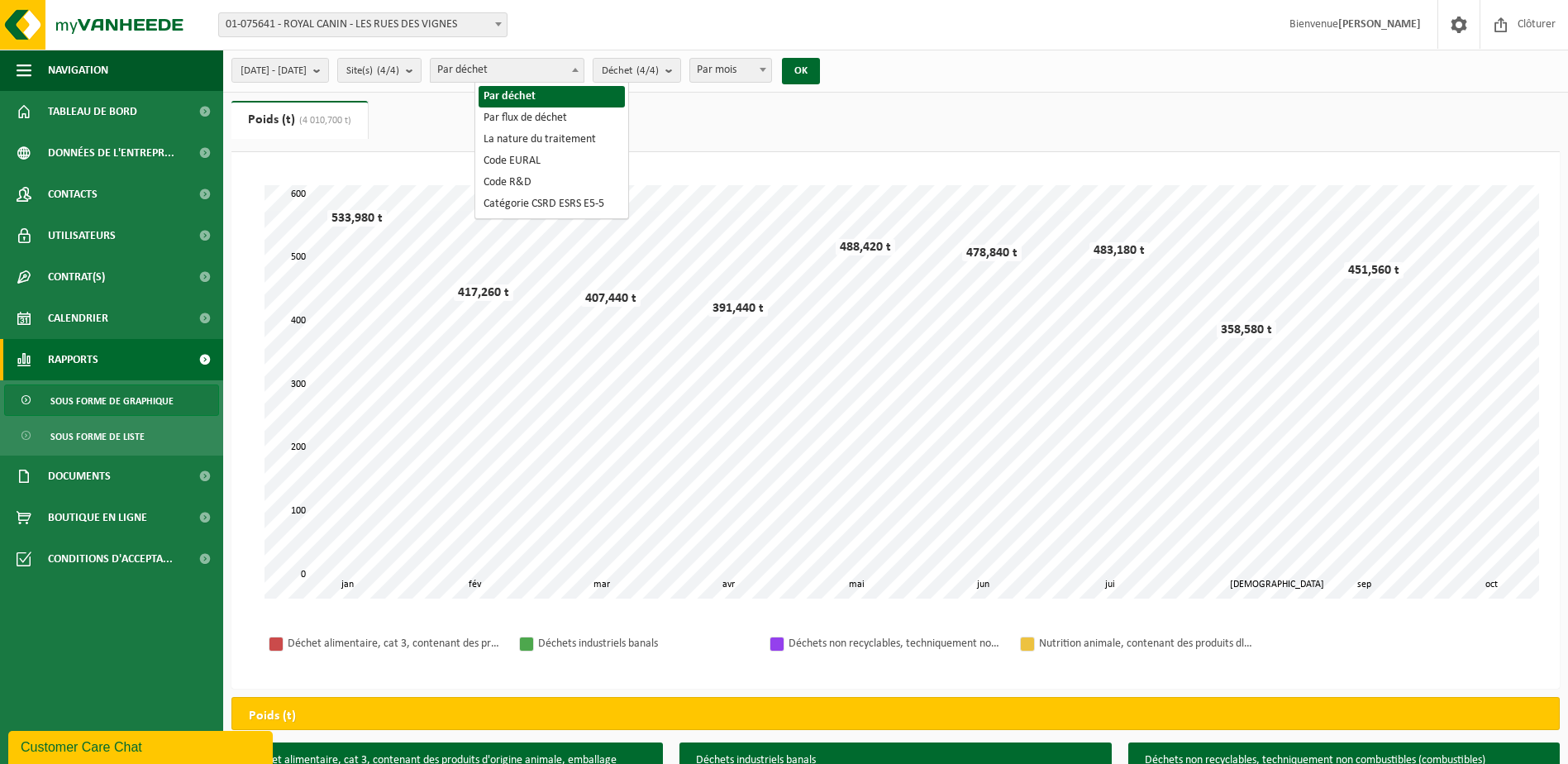
click at [584, 71] on span "Par déchet" at bounding box center [506, 70] width 153 height 23
click at [771, 70] on span "Par mois" at bounding box center [730, 70] width 81 height 23
click at [820, 63] on button "OK" at bounding box center [801, 71] width 38 height 27
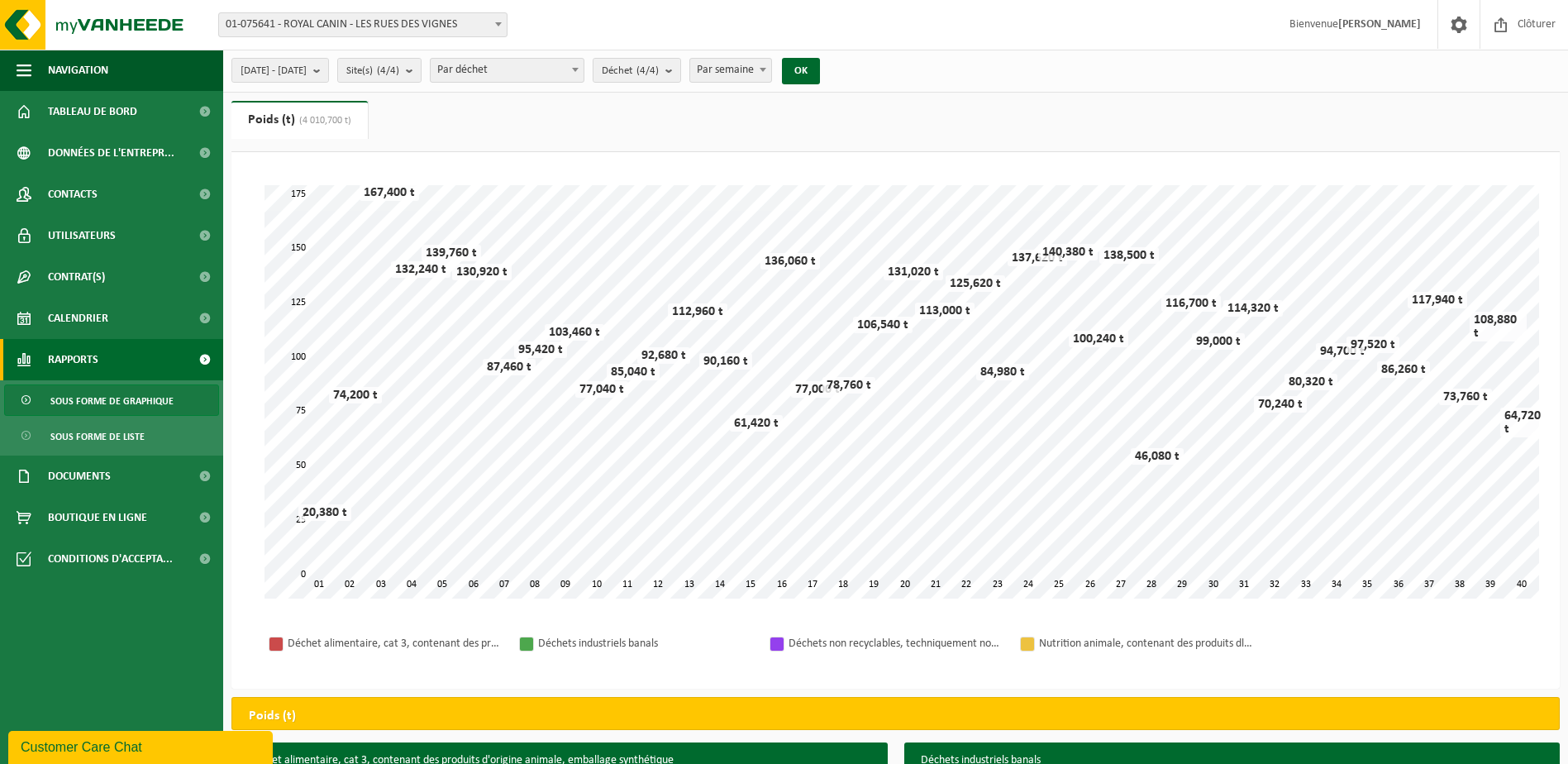
click at [766, 70] on b at bounding box center [763, 70] width 7 height 4
select select "2"
click at [820, 82] on button "OK" at bounding box center [801, 71] width 38 height 27
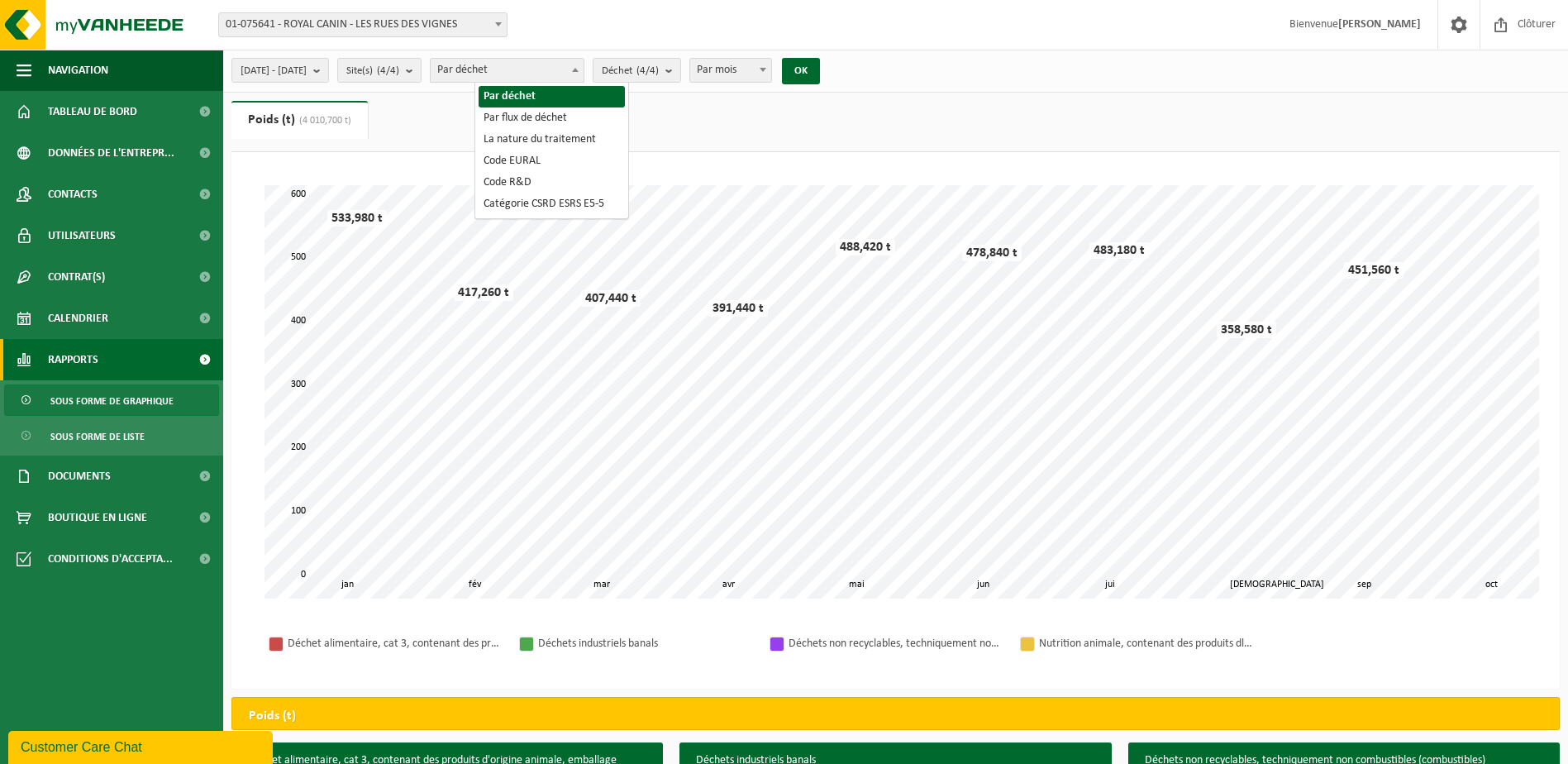
click at [557, 68] on span "Par déchet" at bounding box center [506, 70] width 153 height 23
click at [399, 67] on count "(4/4)" at bounding box center [387, 70] width 22 height 10
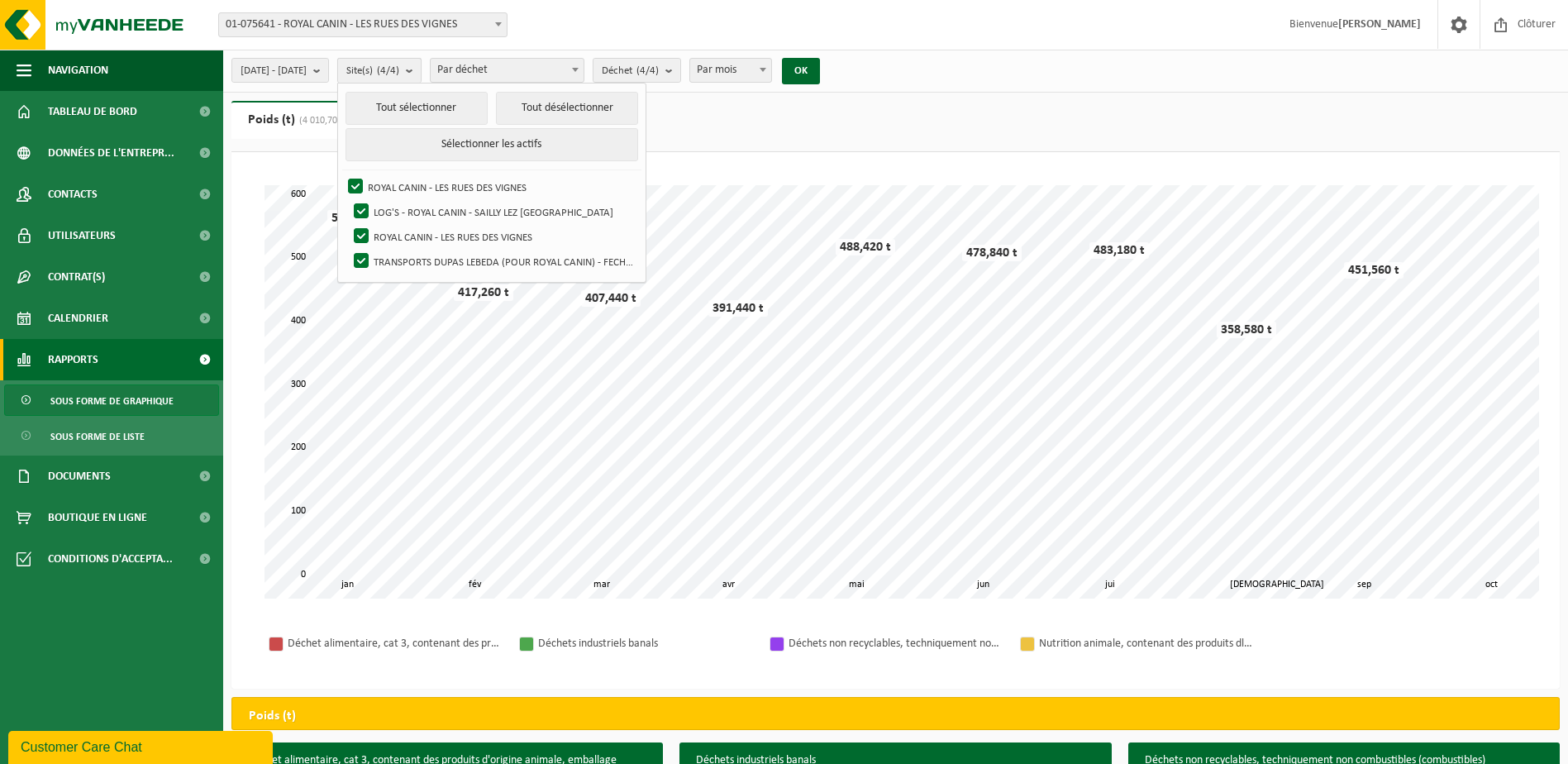
click at [399, 67] on count "(4/4)" at bounding box center [387, 70] width 22 height 10
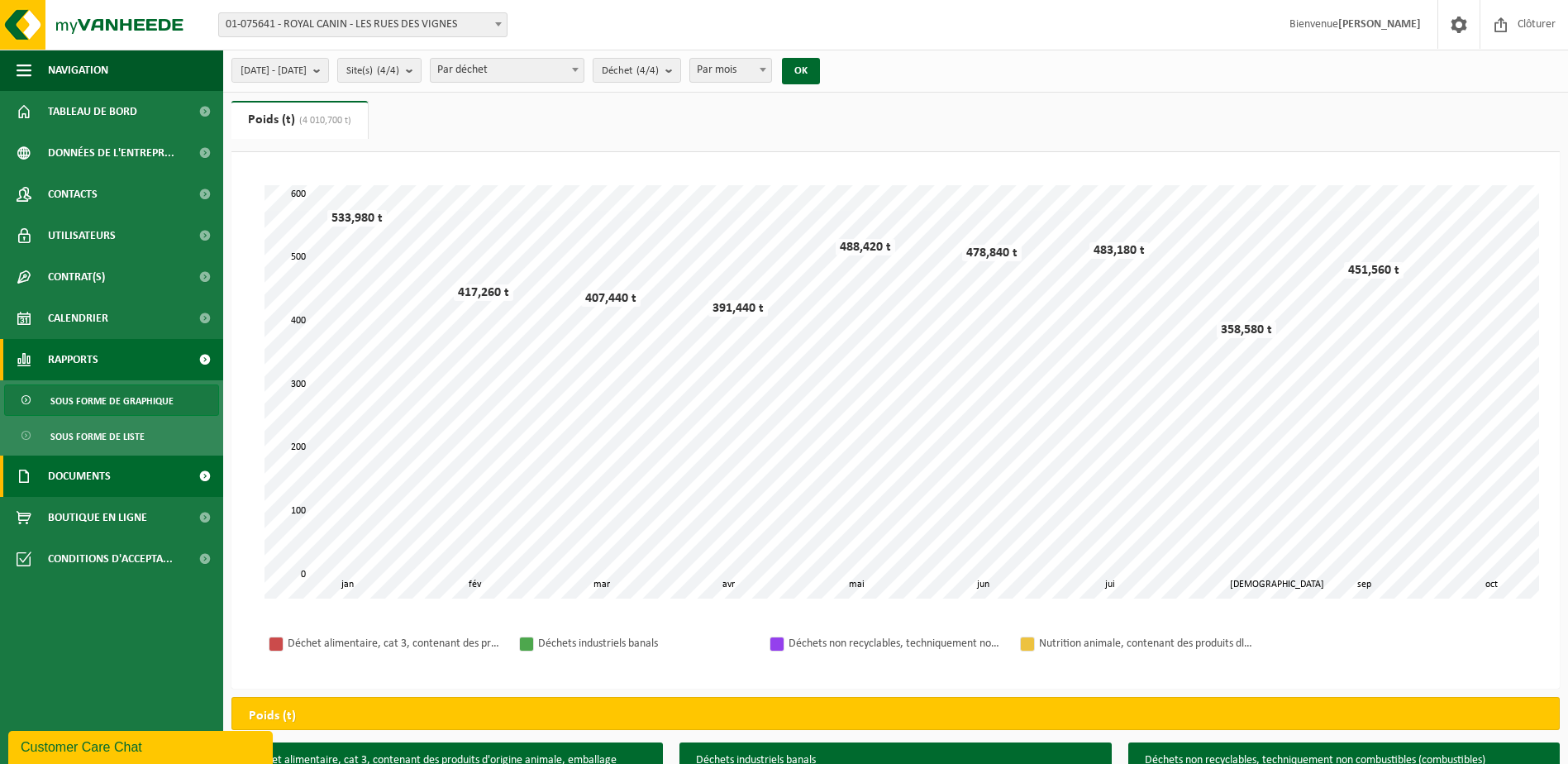
click at [141, 467] on link "Documents" at bounding box center [111, 475] width 223 height 41
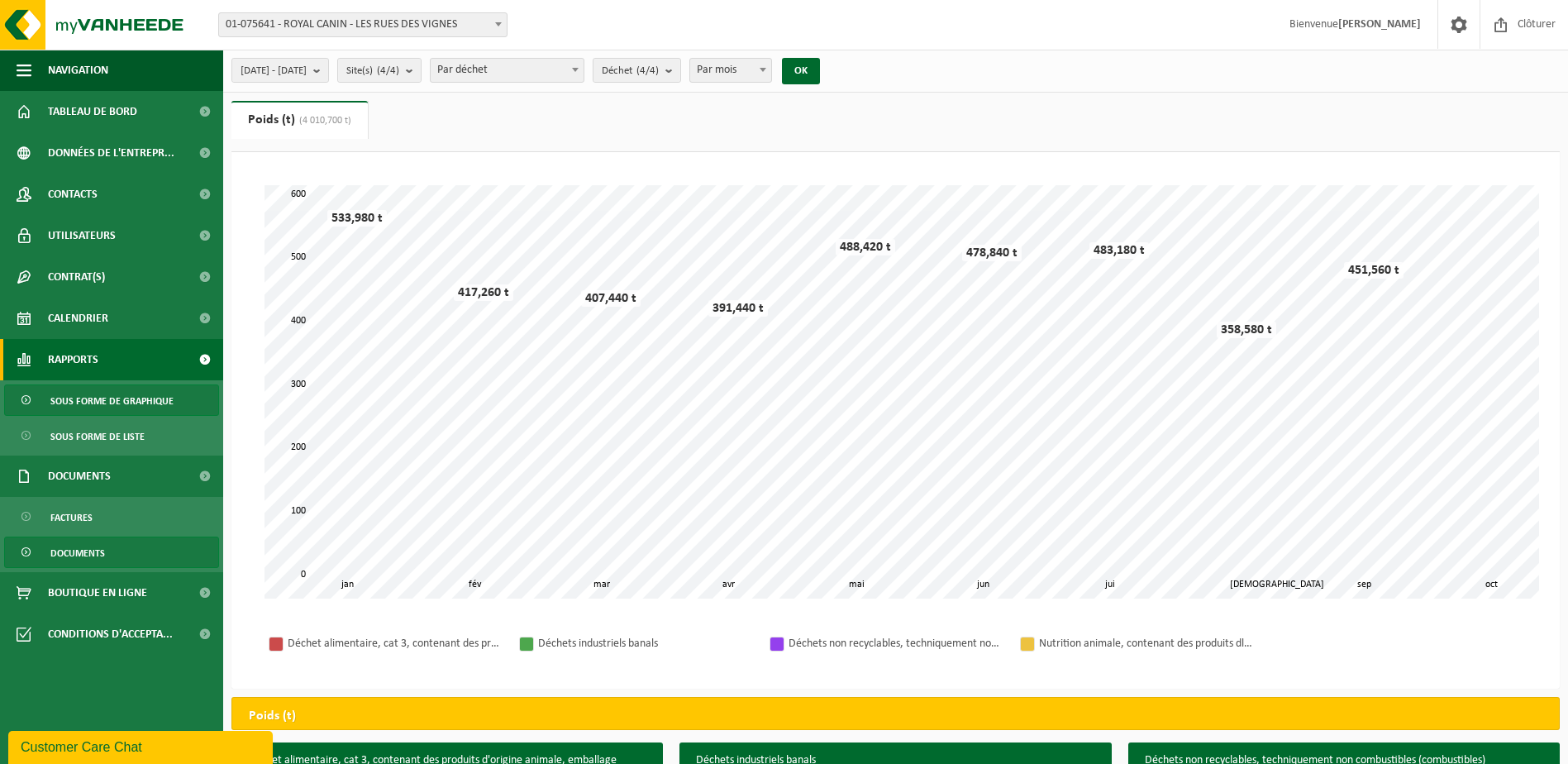
click at [134, 546] on link "Documents" at bounding box center [111, 552] width 215 height 31
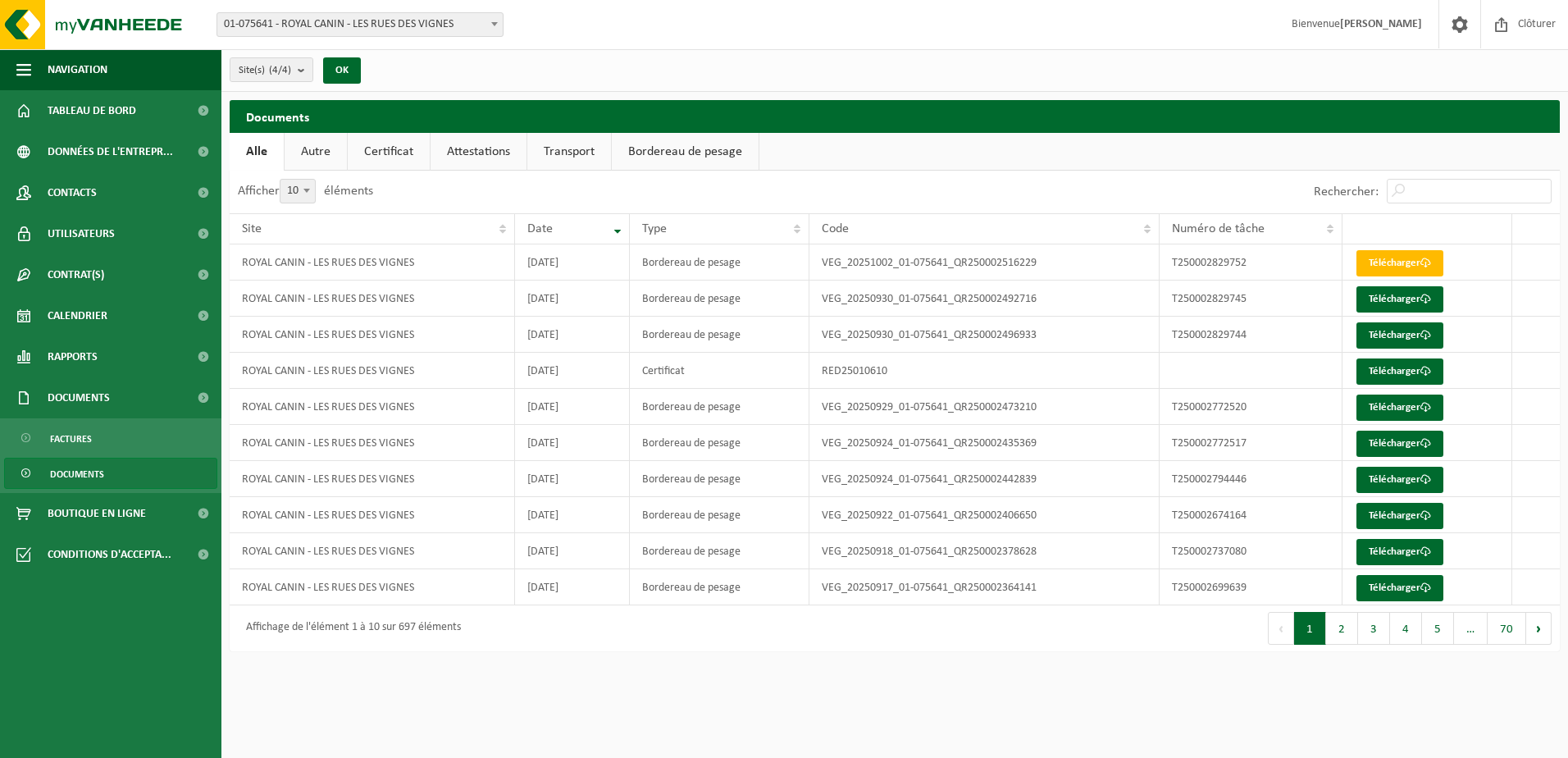
click at [661, 149] on link "Bordereau de pesage" at bounding box center [685, 152] width 146 height 38
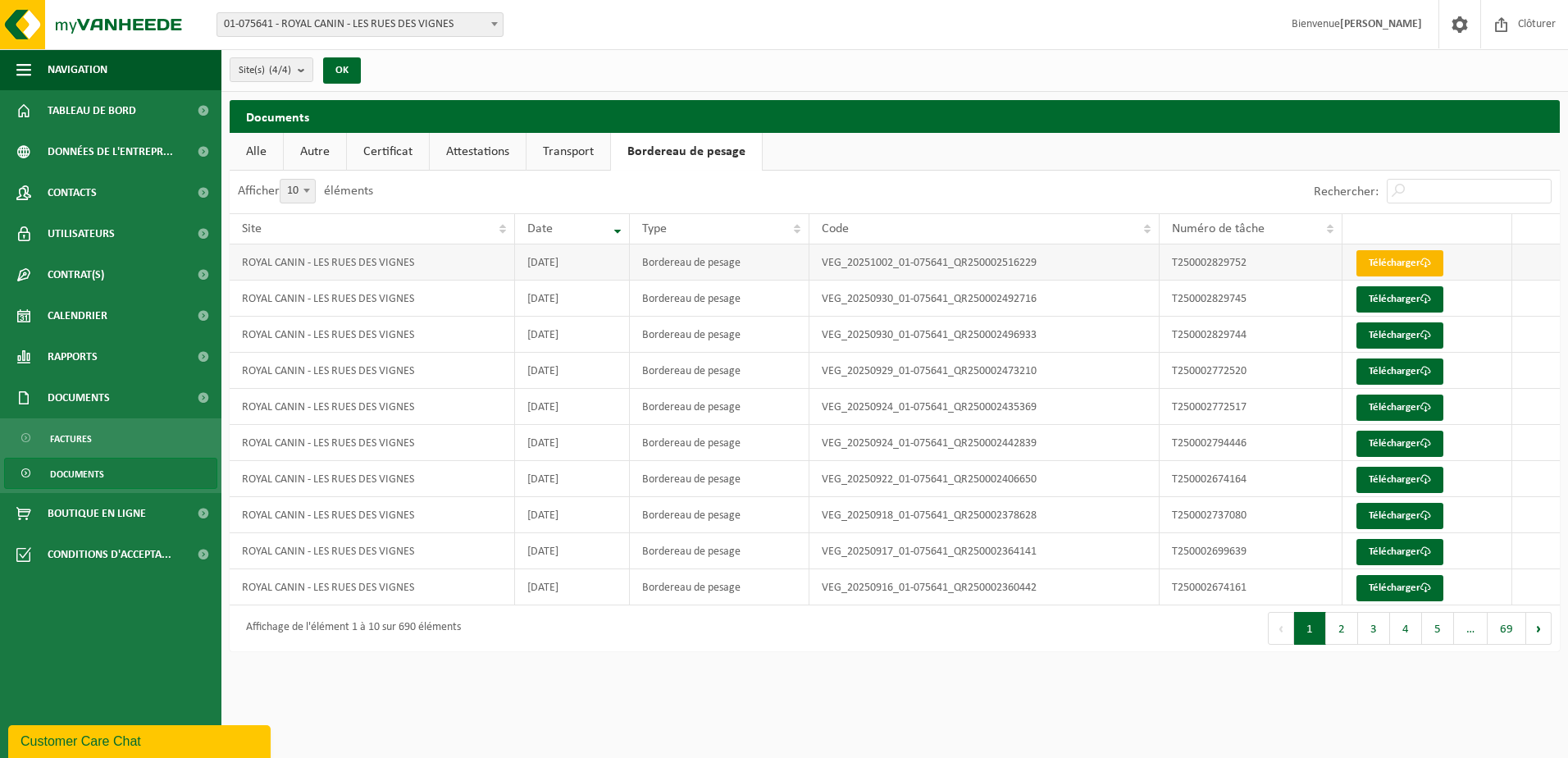
click at [1381, 260] on link "Télécharger" at bounding box center [1400, 264] width 87 height 26
click at [1334, 641] on button "2" at bounding box center [1342, 629] width 32 height 33
